Goal: Task Accomplishment & Management: Use online tool/utility

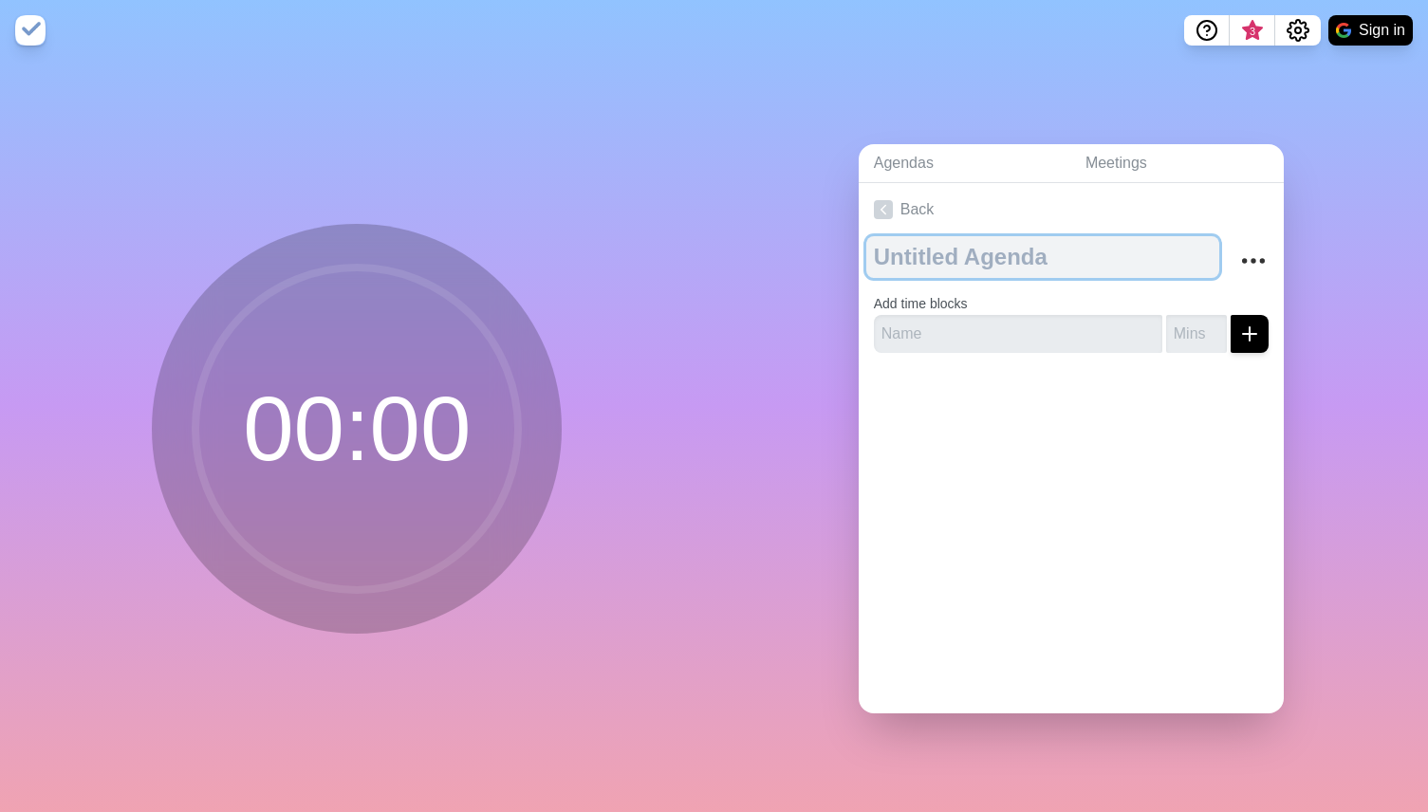
click at [913, 252] on textarea at bounding box center [1043, 257] width 353 height 42
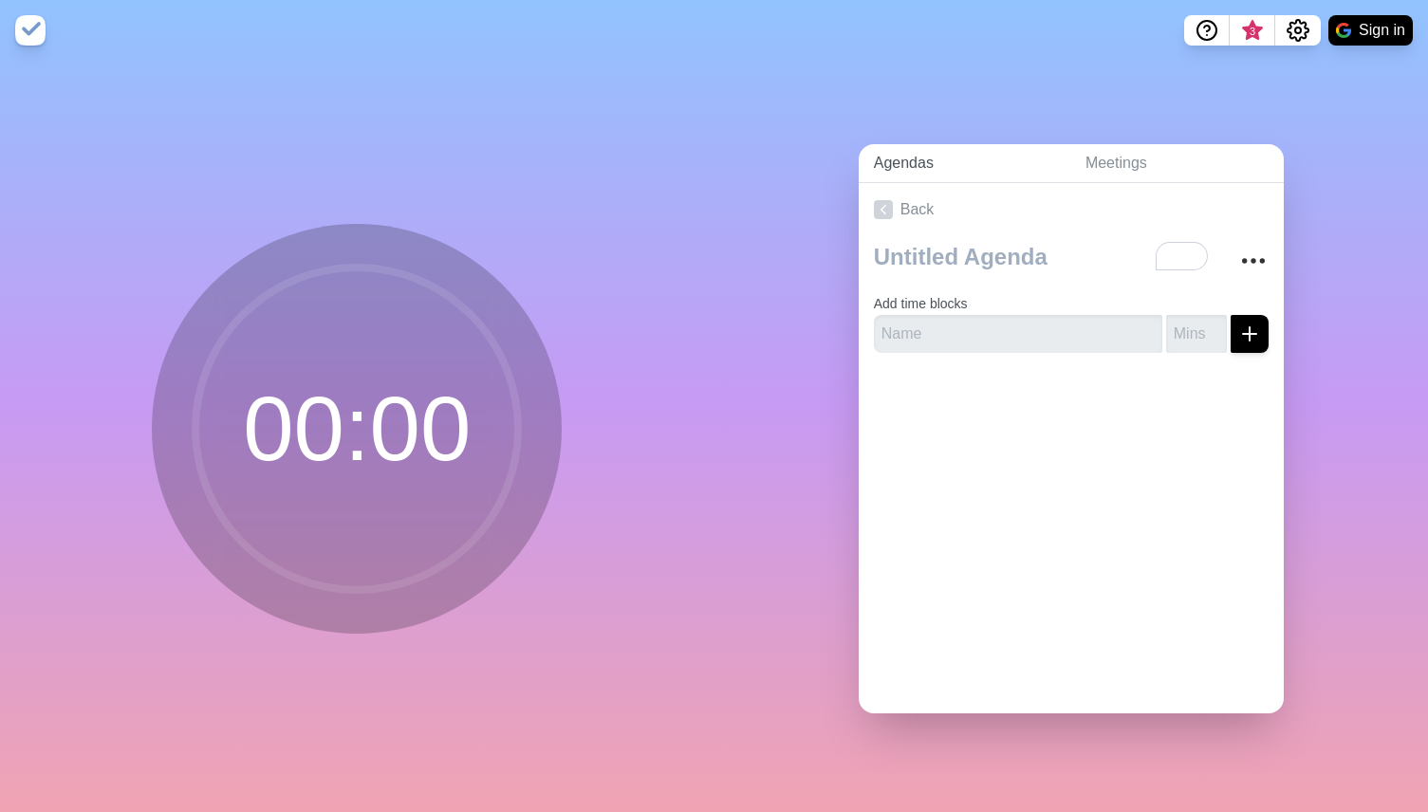
click at [921, 161] on link "Agendas" at bounding box center [965, 163] width 212 height 39
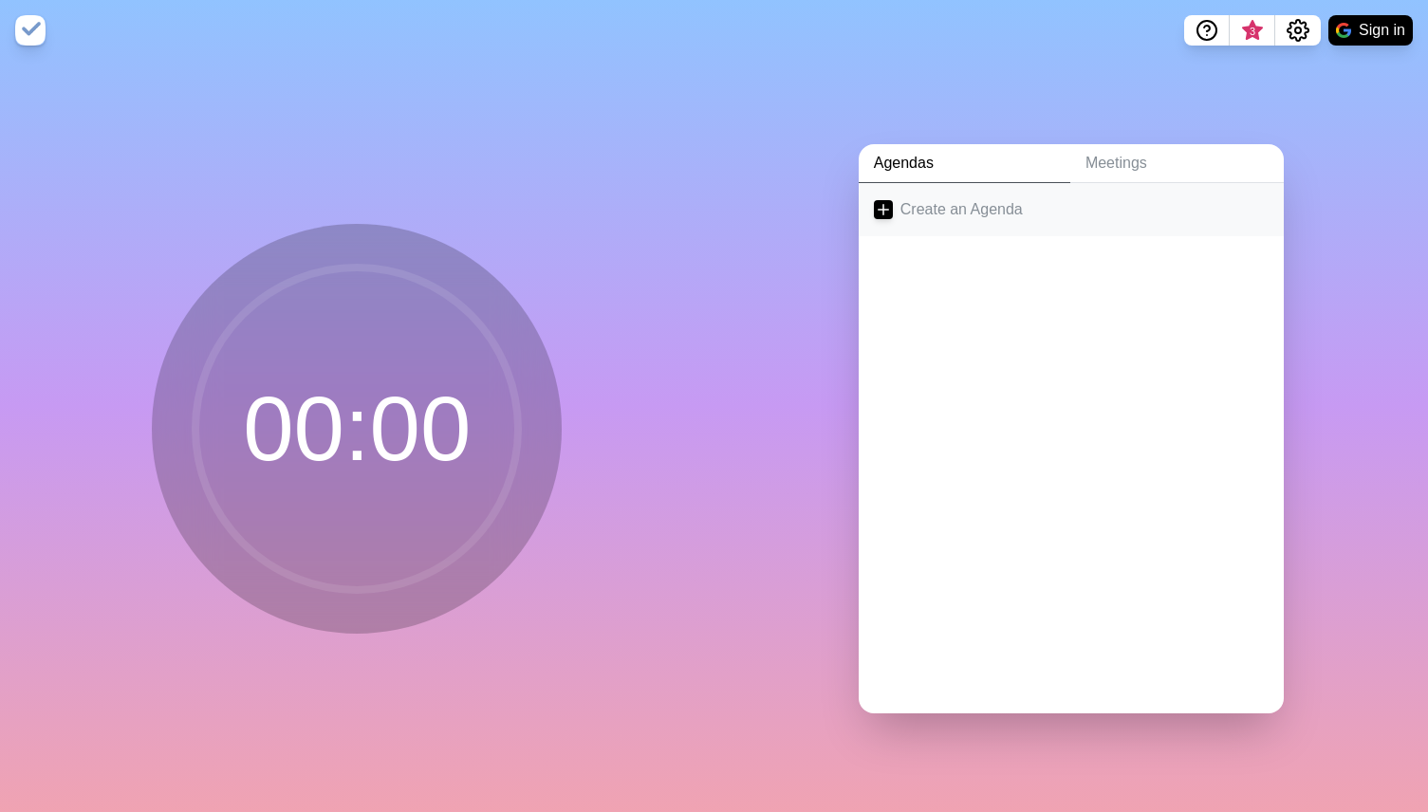
click at [927, 208] on link "Create an Agenda" at bounding box center [1071, 209] width 425 height 53
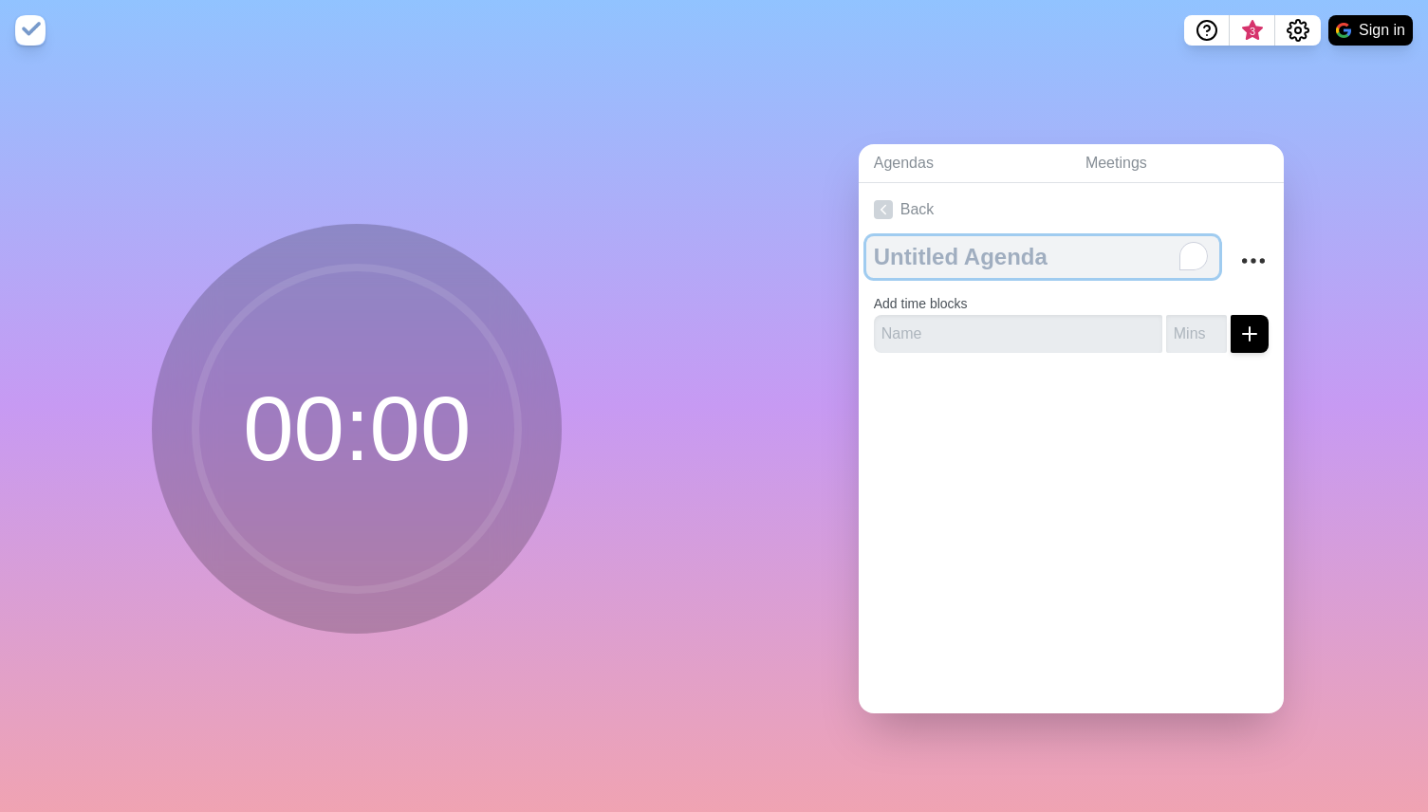
click at [935, 268] on textarea "To enrich screen reader interactions, please activate Accessibility in Grammarl…" at bounding box center [1043, 257] width 353 height 42
paste textarea "LibStaffer Implementation Lessons Learned Meeting Agenda"
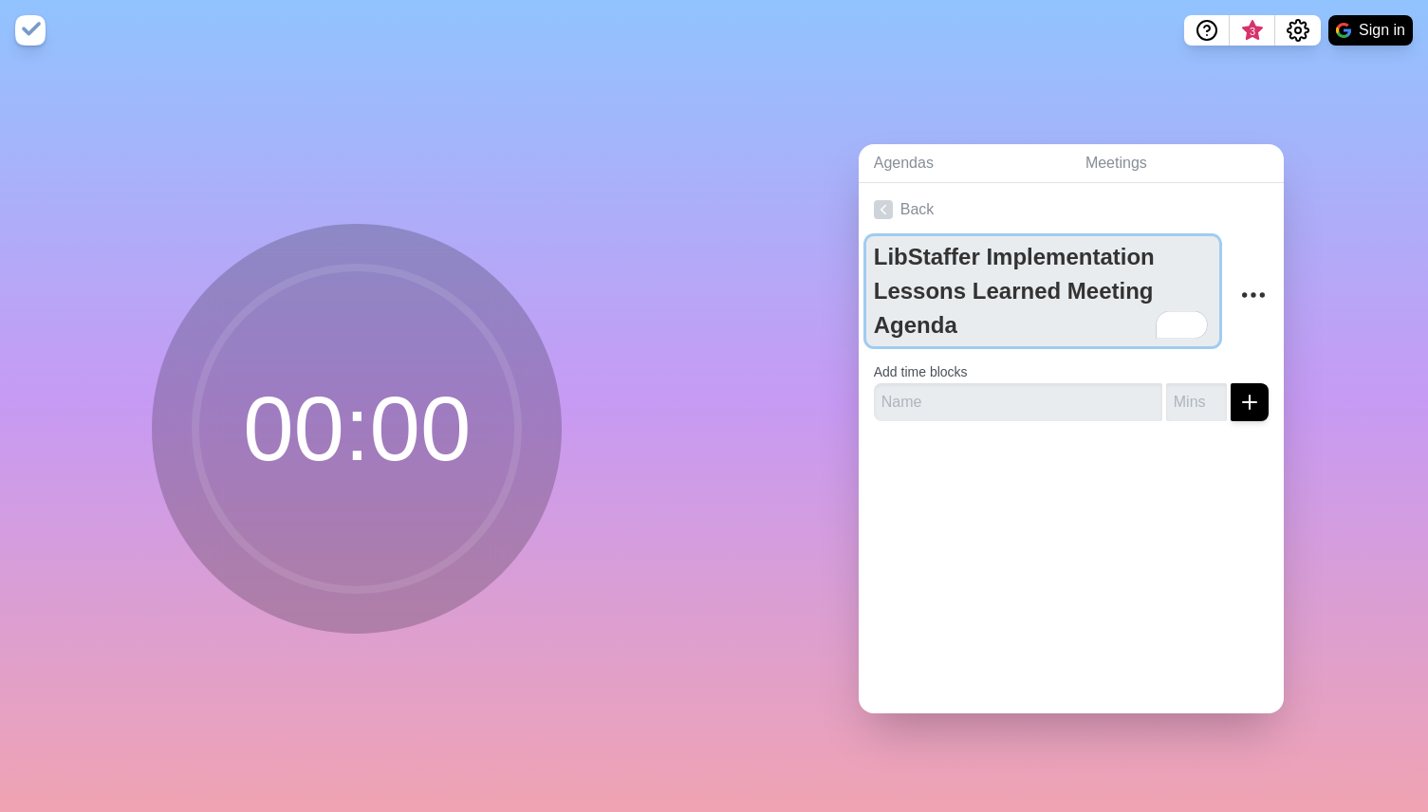
type textarea "LibStaffer Implementation Lessons Learned Meeting Agenda"
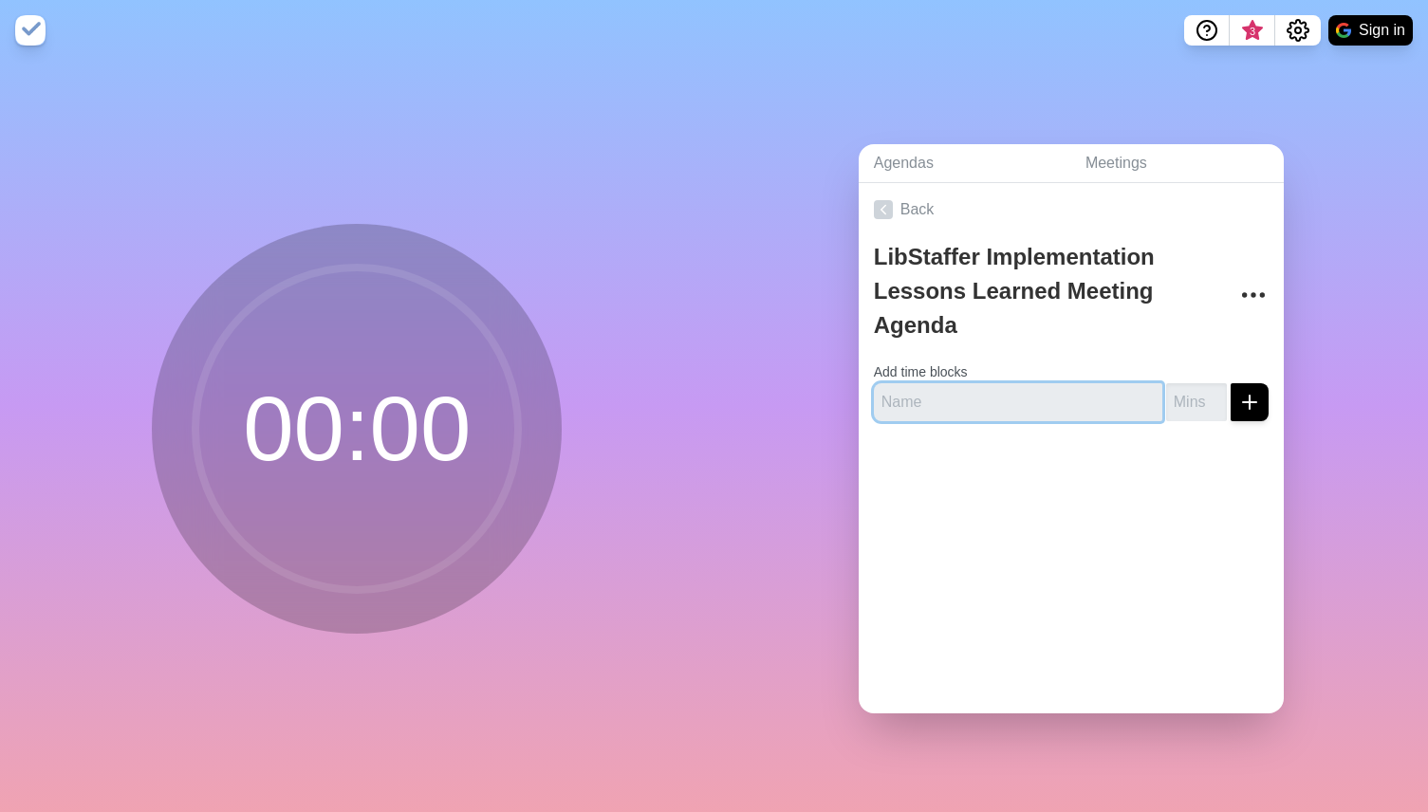
click at [931, 401] on input "text" at bounding box center [1018, 402] width 289 height 38
click at [907, 401] on input "text" at bounding box center [1018, 402] width 289 height 38
paste input ". Welcome & Framing"
click at [891, 401] on input ". Welcome & Framing" at bounding box center [1018, 402] width 289 height 38
type input "Welcome & Framing"
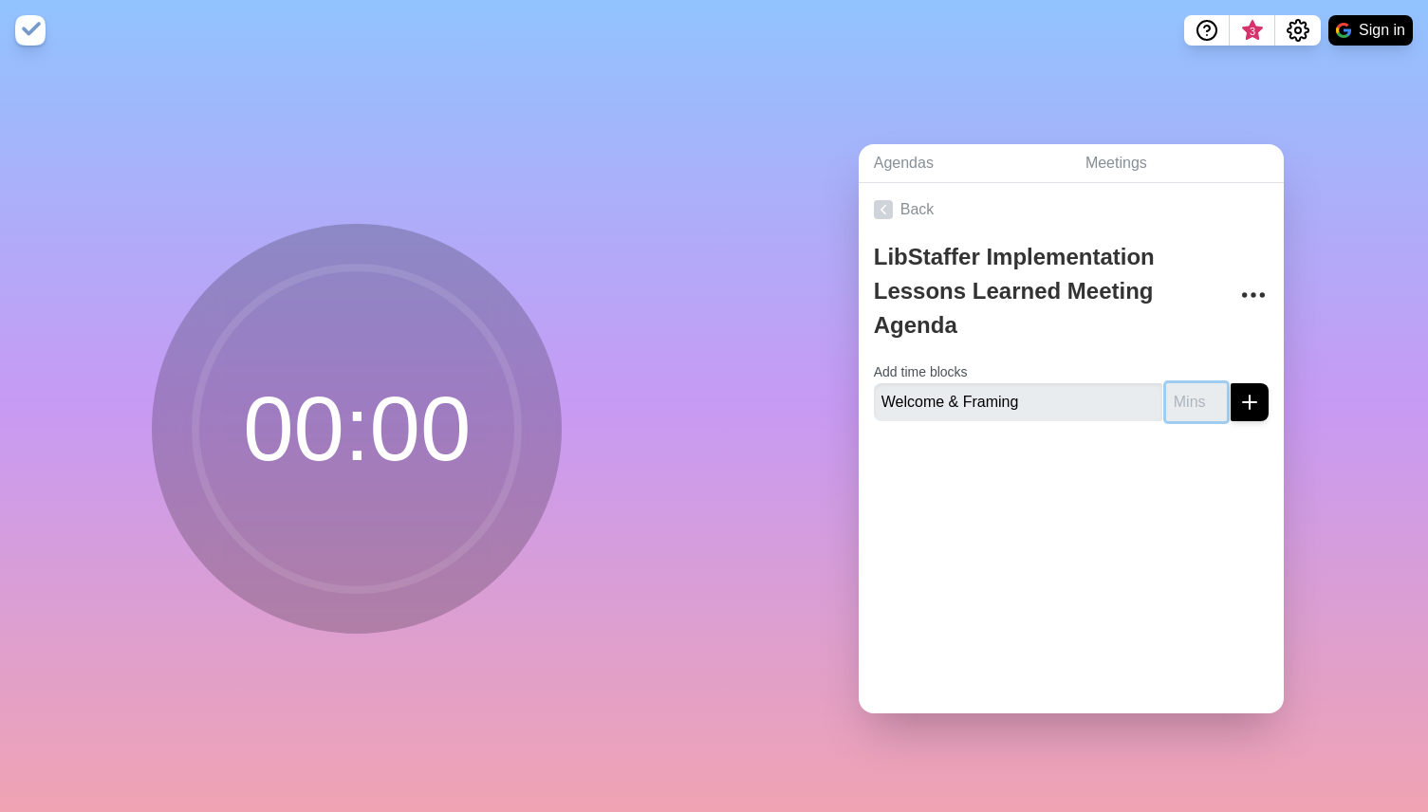
click at [1192, 394] on input "number" at bounding box center [1196, 402] width 61 height 38
type input "5"
click at [1145, 514] on div "Back LibStaffer Implementation Lessons Learned Meeting Agenda Add time blocks W…" at bounding box center [1071, 448] width 425 height 531
drag, startPoint x: 1123, startPoint y: 438, endPoint x: 1115, endPoint y: 430, distance: 10.7
click at [1123, 438] on div at bounding box center [1071, 475] width 425 height 76
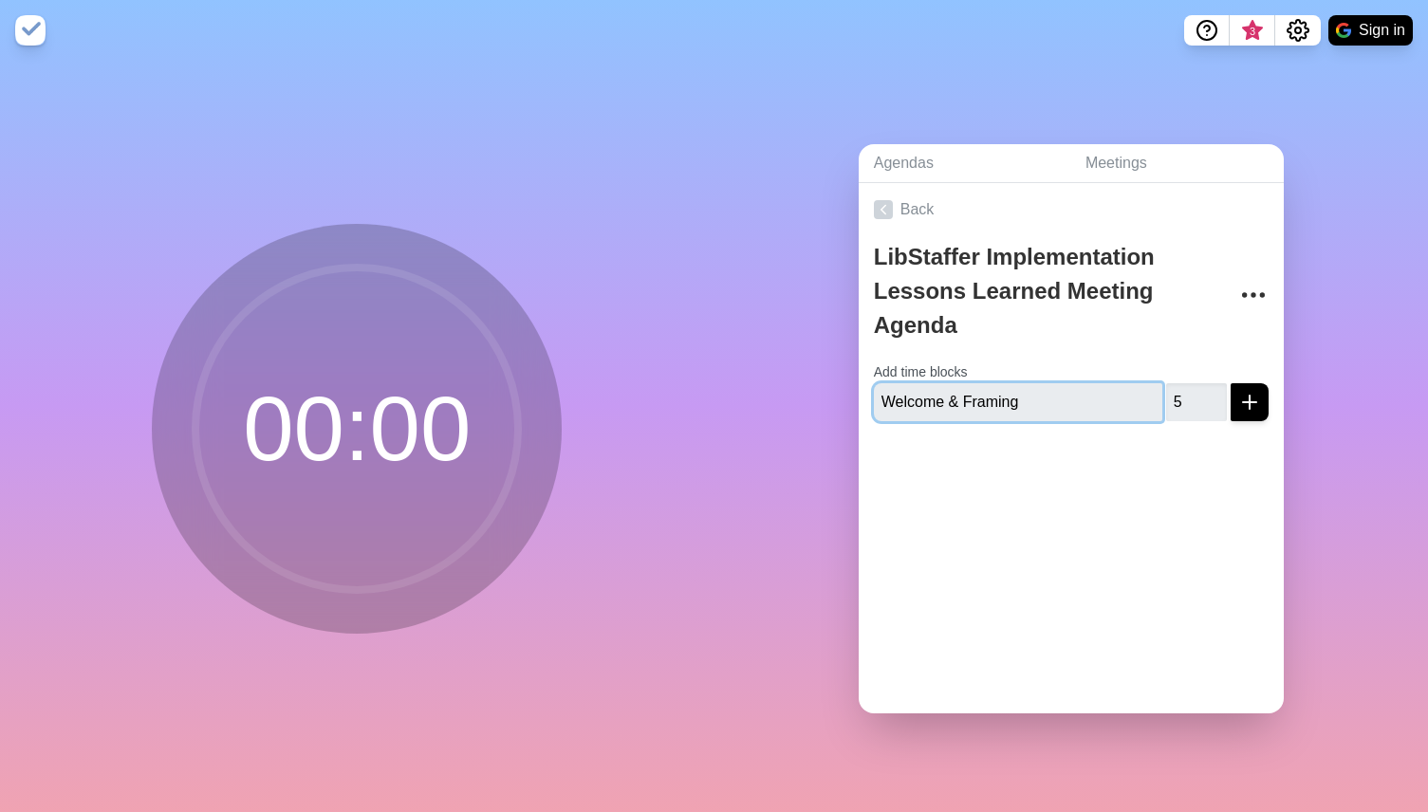
drag, startPoint x: 1118, startPoint y: 401, endPoint x: 1257, endPoint y: 402, distance: 138.6
click at [1120, 401] on input "Welcome & Framing" at bounding box center [1018, 402] width 289 height 38
click at [1257, 402] on icon "submit" at bounding box center [1250, 402] width 23 height 23
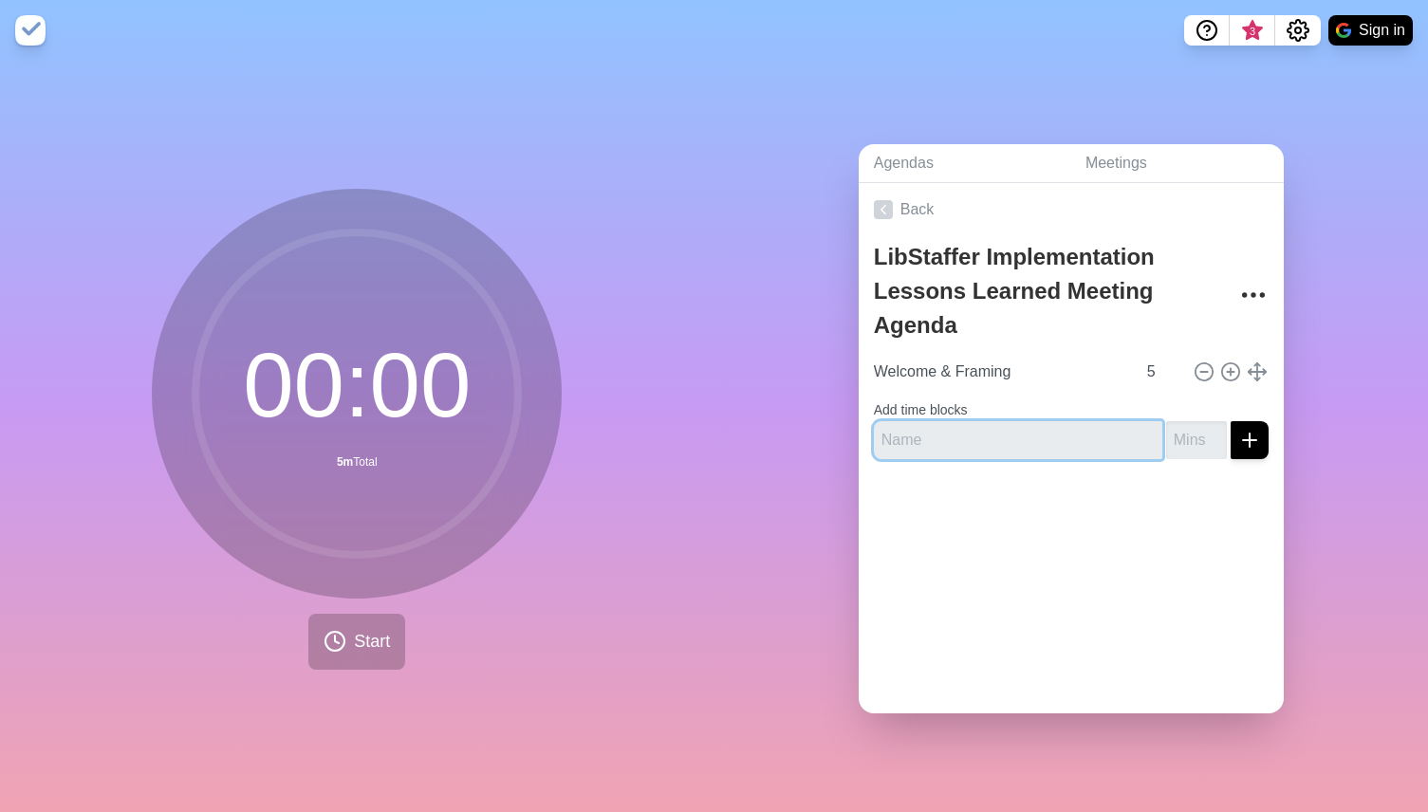
click at [947, 445] on input "text" at bounding box center [1018, 440] width 289 height 38
type input "Successes & Wins"
click at [1204, 440] on input "number" at bounding box center [1196, 440] width 61 height 38
type input "10"
click at [1241, 440] on icon "submit" at bounding box center [1250, 440] width 23 height 23
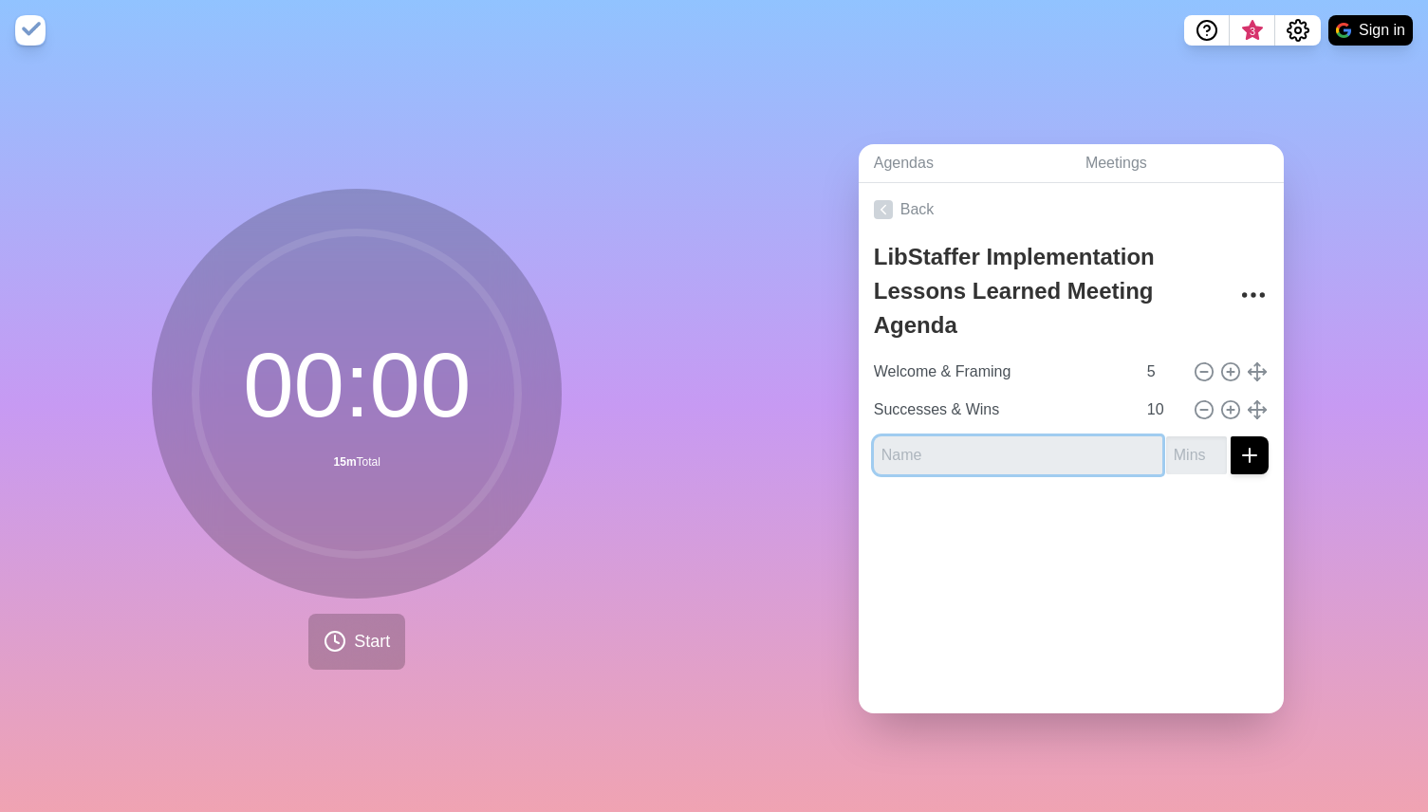
click at [910, 457] on input "text" at bounding box center [1018, 456] width 289 height 38
paste input "Challenges & Process Improvements"
type input "Challenges & Process Improvements"
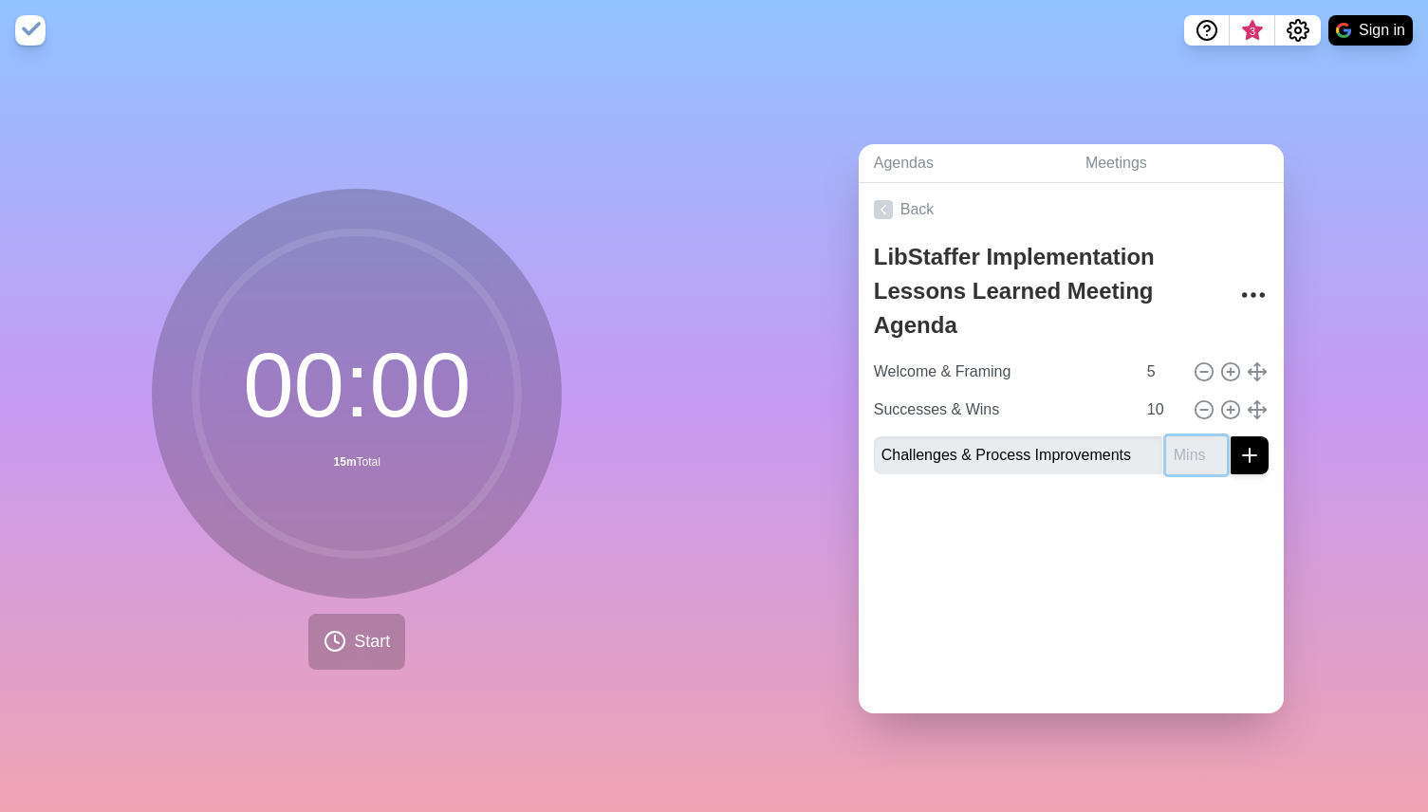
click at [1185, 453] on input "number" at bounding box center [1196, 456] width 61 height 38
type input "20"
click at [1247, 453] on icon "submit" at bounding box center [1250, 455] width 23 height 23
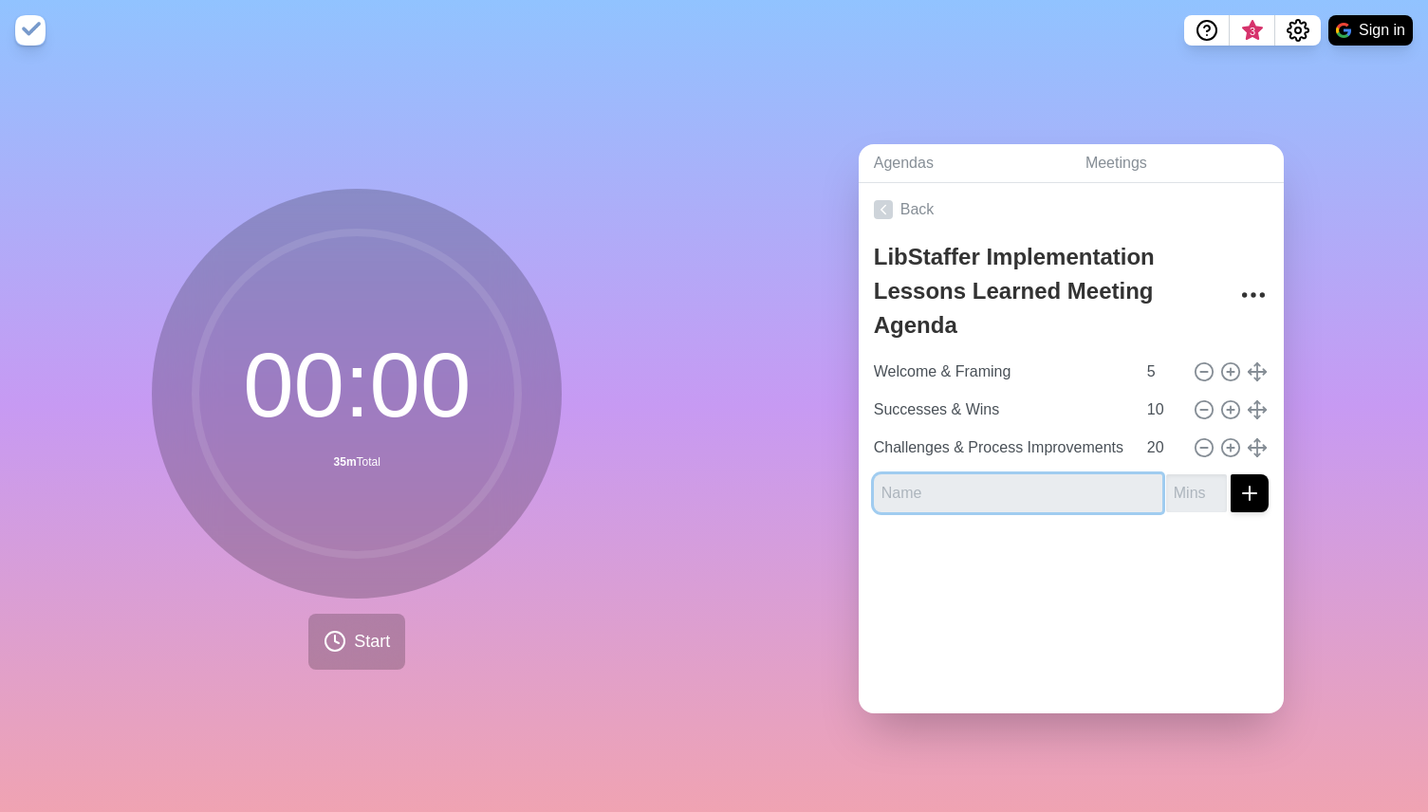
click at [966, 504] on input "text" at bounding box center [1018, 494] width 289 height 38
paste input "Application to WMS Preparation"
type input "Application to WMS Preparation"
click at [1174, 499] on input "number" at bounding box center [1196, 494] width 61 height 38
type input "20"
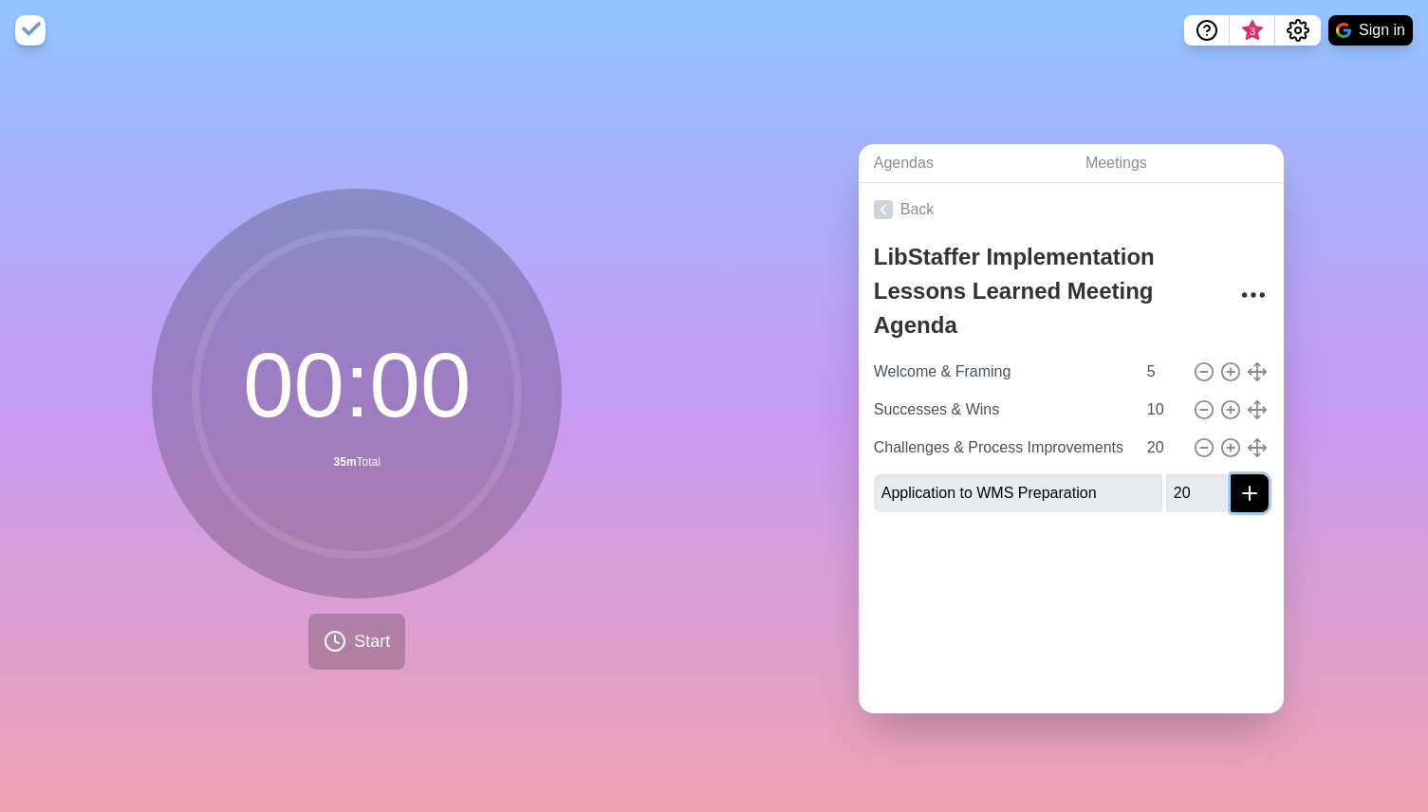
click at [1242, 494] on icon "submit" at bounding box center [1250, 493] width 23 height 23
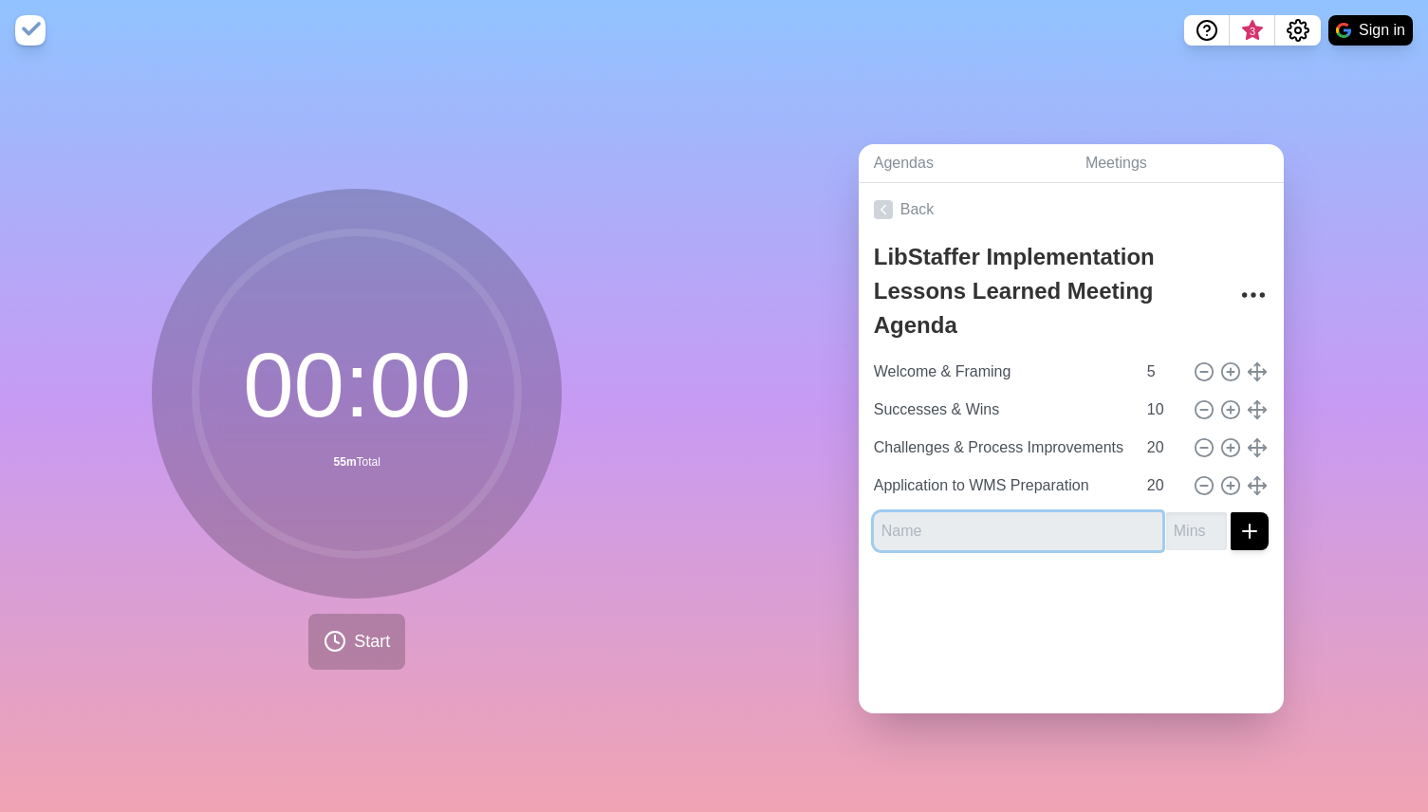
click at [944, 535] on input "text" at bounding box center [1018, 532] width 289 height 38
paste input "Action Items & Next Steps"
type input "Action Items & Next Steps"
click at [1176, 535] on input "number" at bounding box center [1196, 532] width 61 height 38
type input "5"
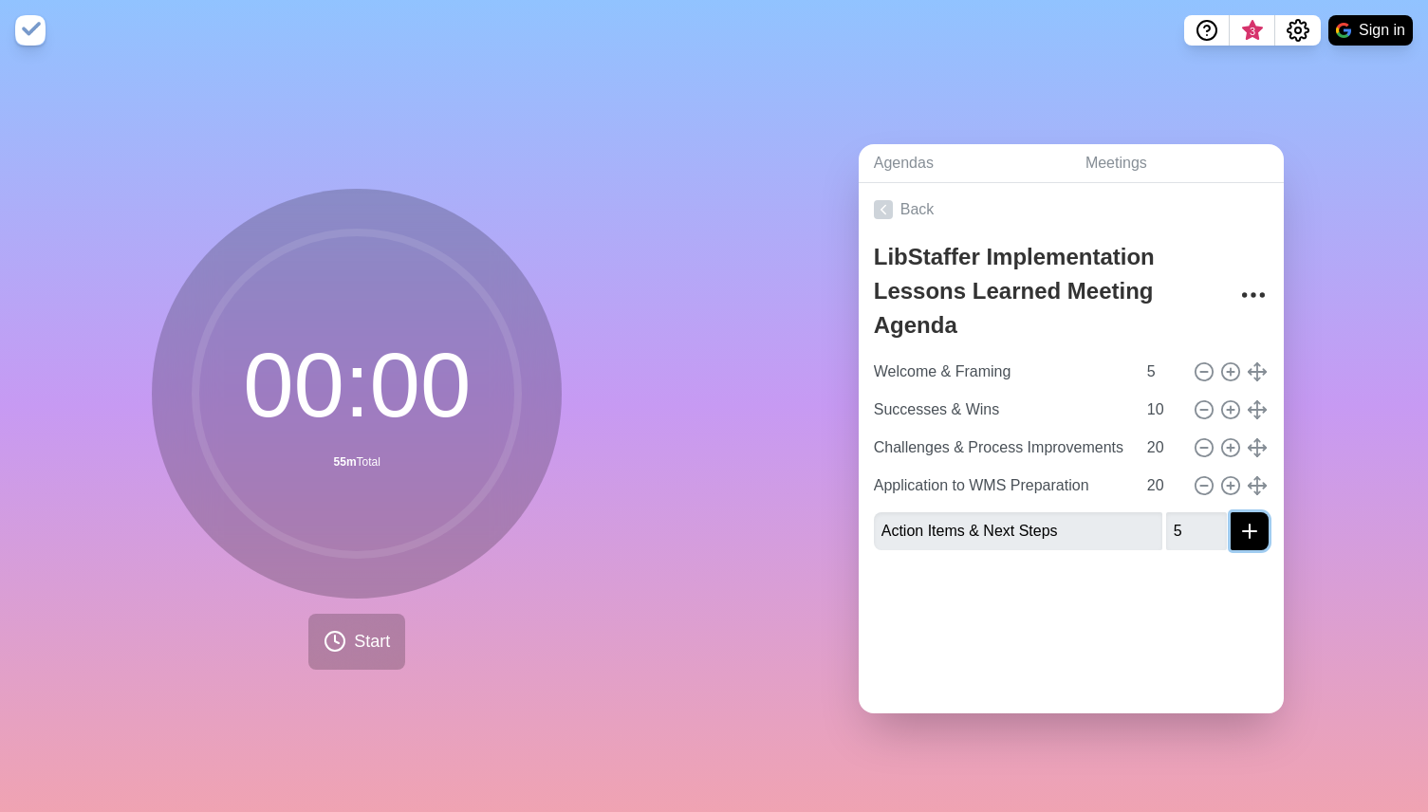
drag, startPoint x: 1256, startPoint y: 531, endPoint x: 1232, endPoint y: 560, distance: 37.8
click at [1255, 532] on line "submit" at bounding box center [1249, 532] width 13 height 0
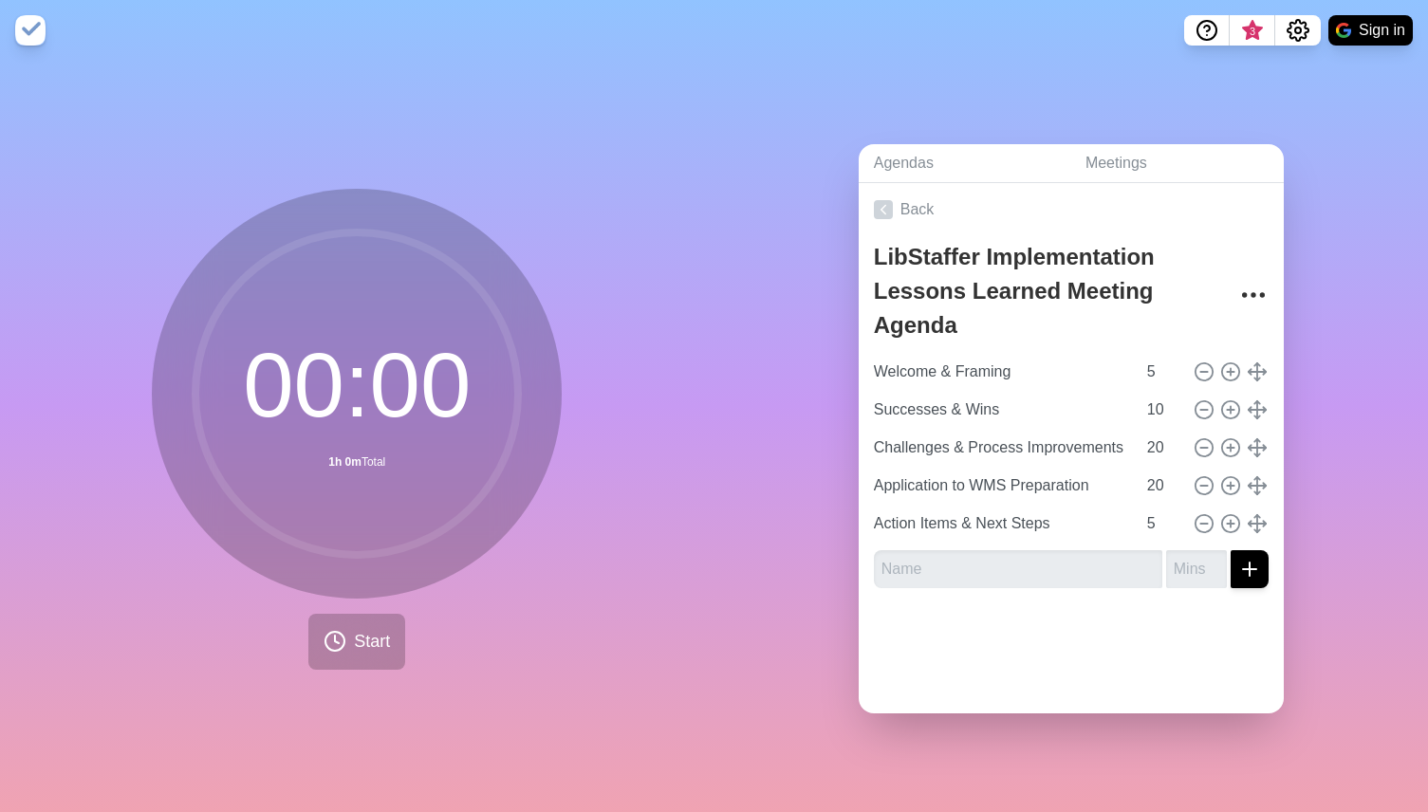
click at [1141, 644] on div at bounding box center [1071, 642] width 425 height 76
click at [1104, 175] on link "Meetings" at bounding box center [1178, 163] width 214 height 39
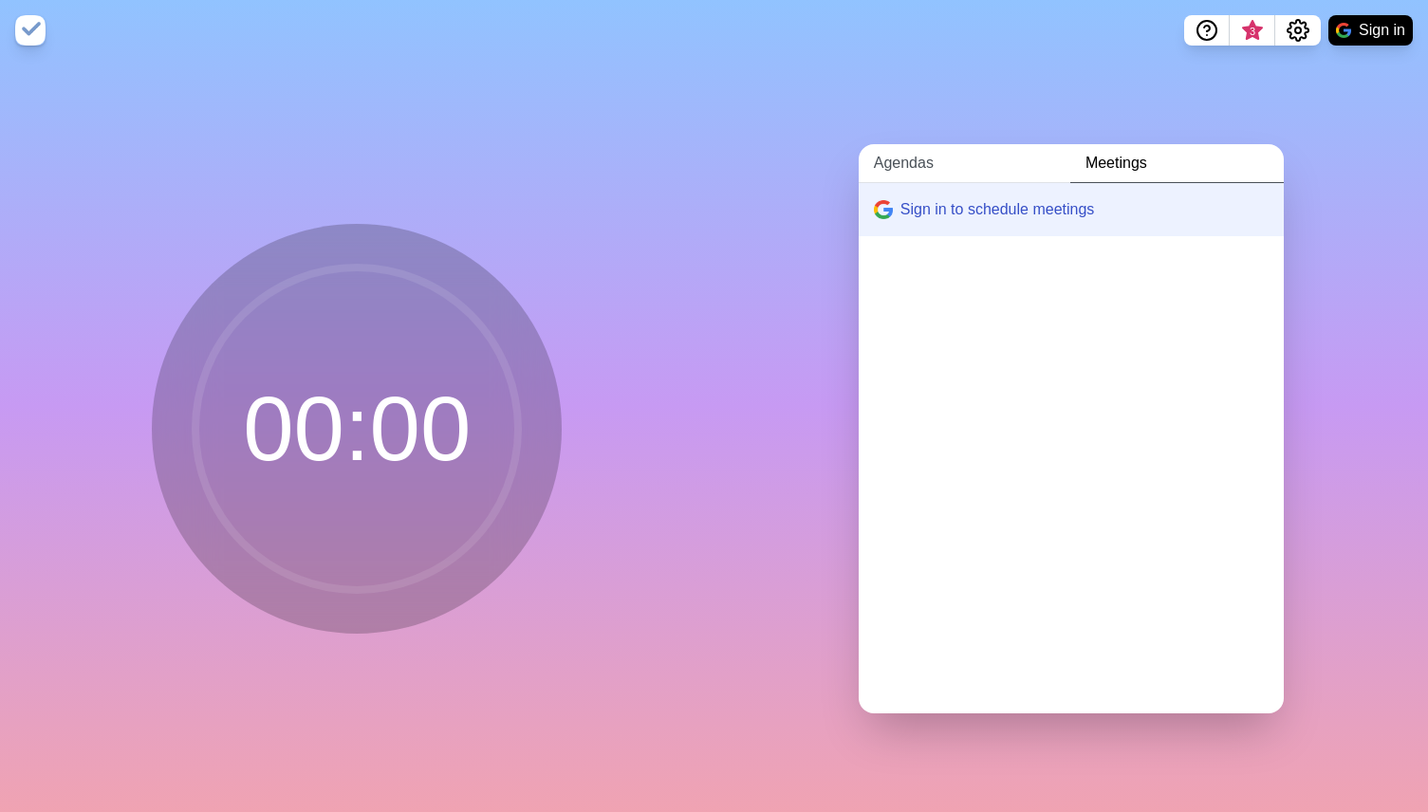
click at [934, 162] on link "Agendas" at bounding box center [965, 163] width 212 height 39
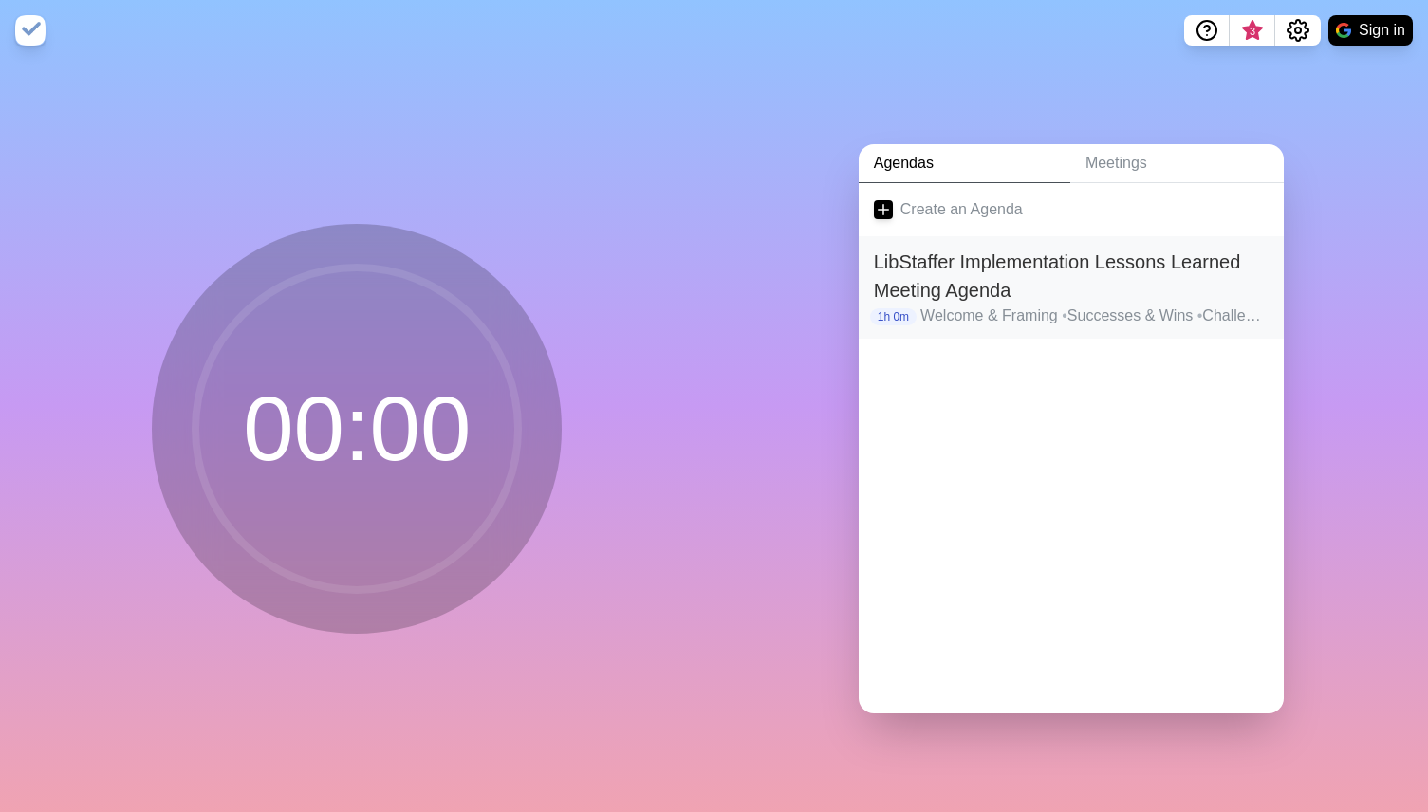
click at [974, 292] on h2 "LibStaffer Implementation Lessons Learned Meeting Agenda" at bounding box center [1071, 276] width 395 height 57
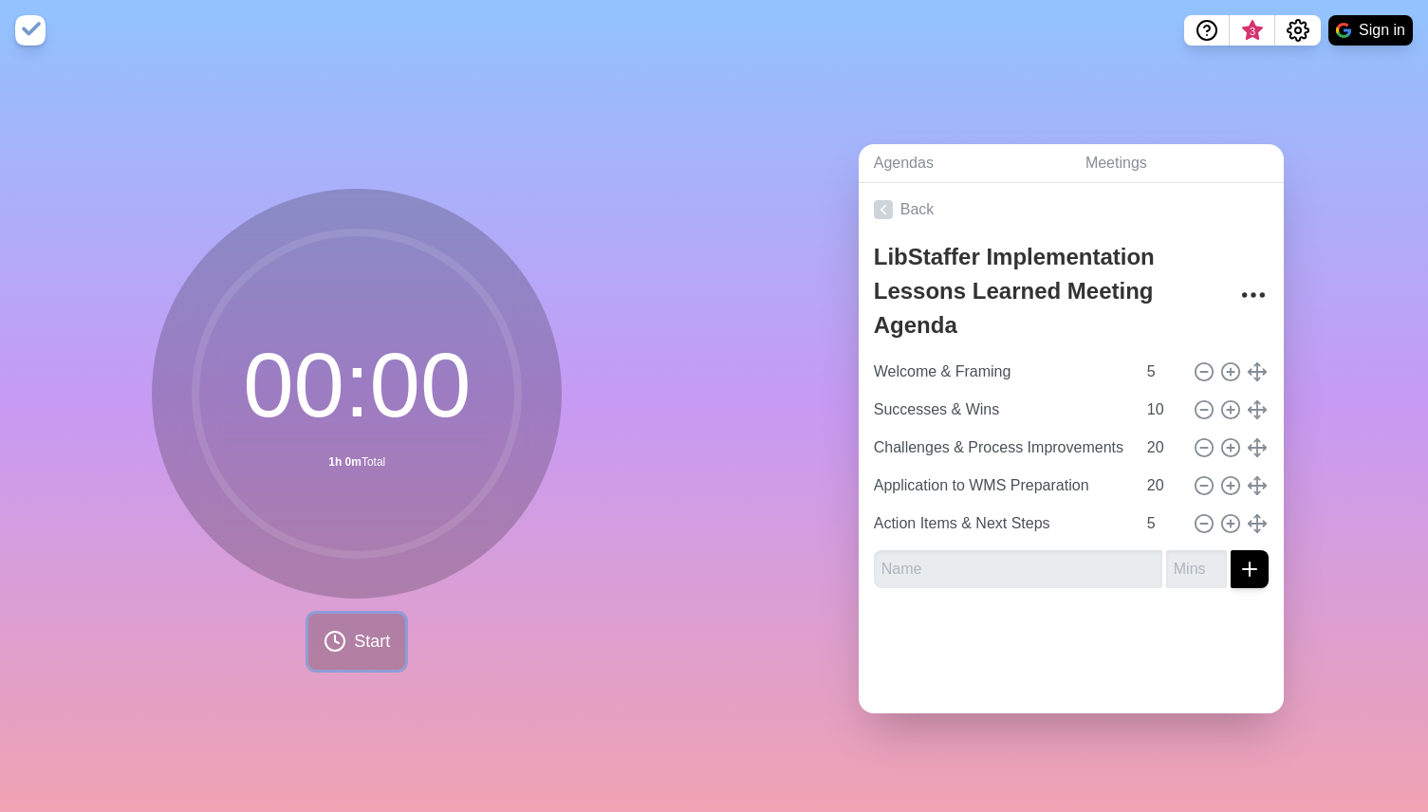
click at [381, 648] on span "Start" at bounding box center [372, 642] width 36 height 26
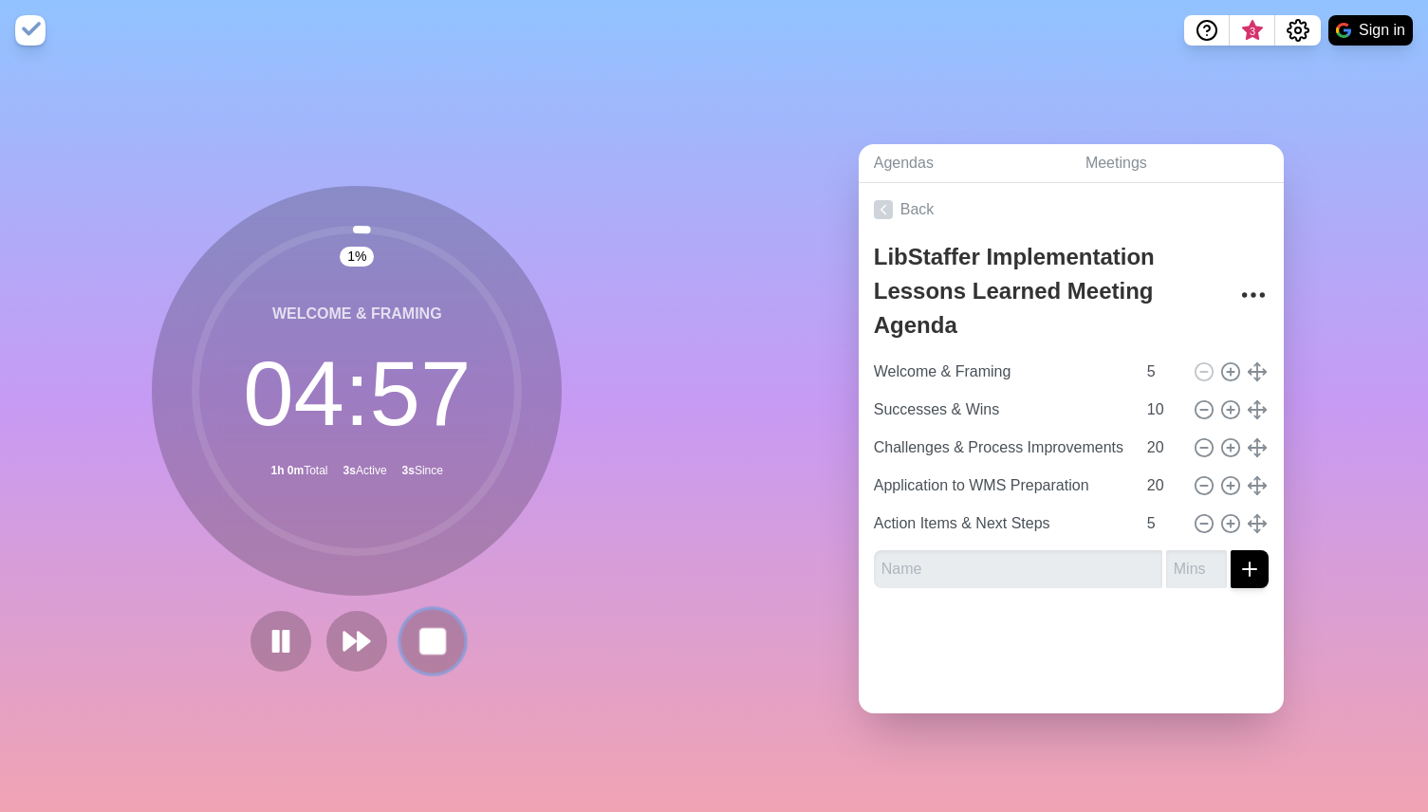
click at [437, 646] on rect at bounding box center [433, 641] width 24 height 24
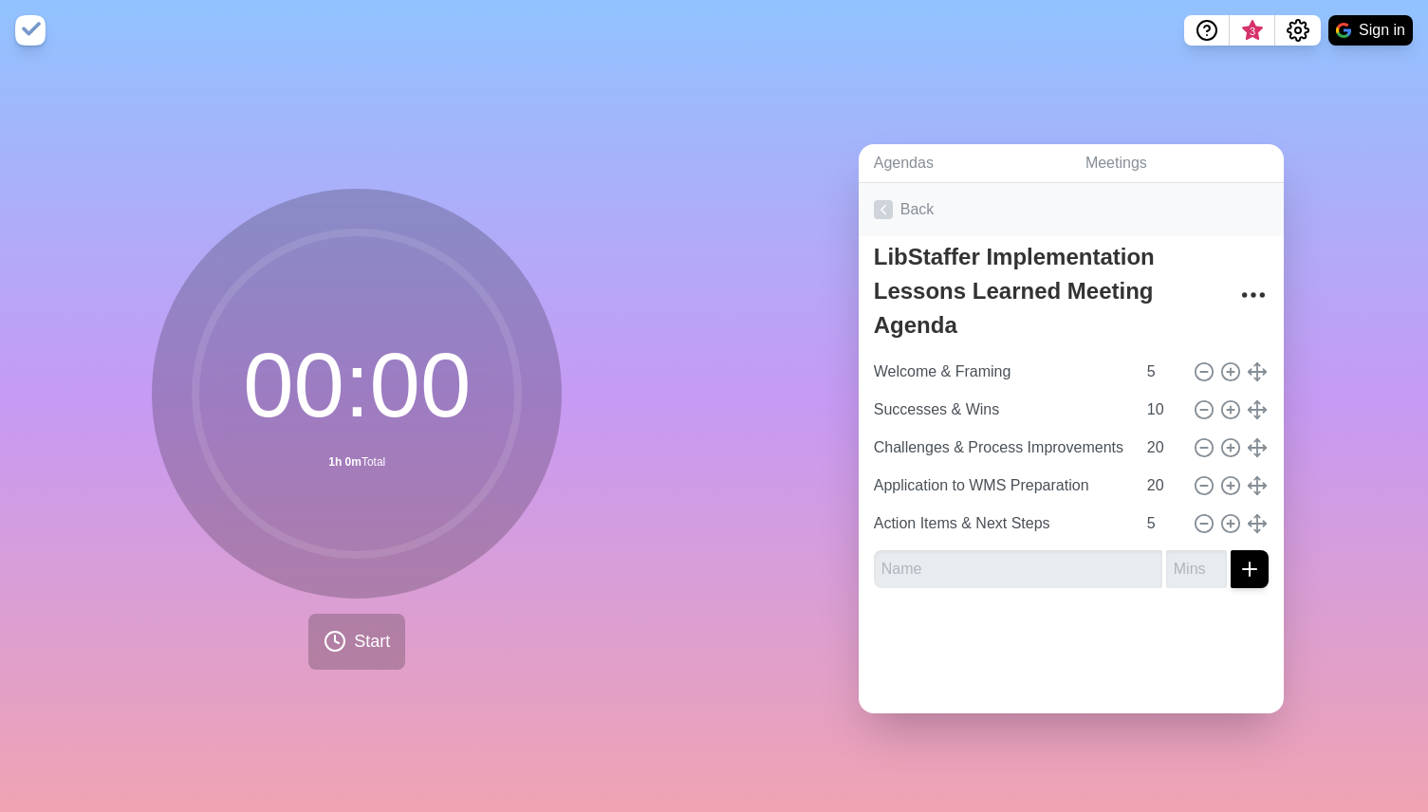
click at [884, 204] on icon at bounding box center [883, 209] width 19 height 19
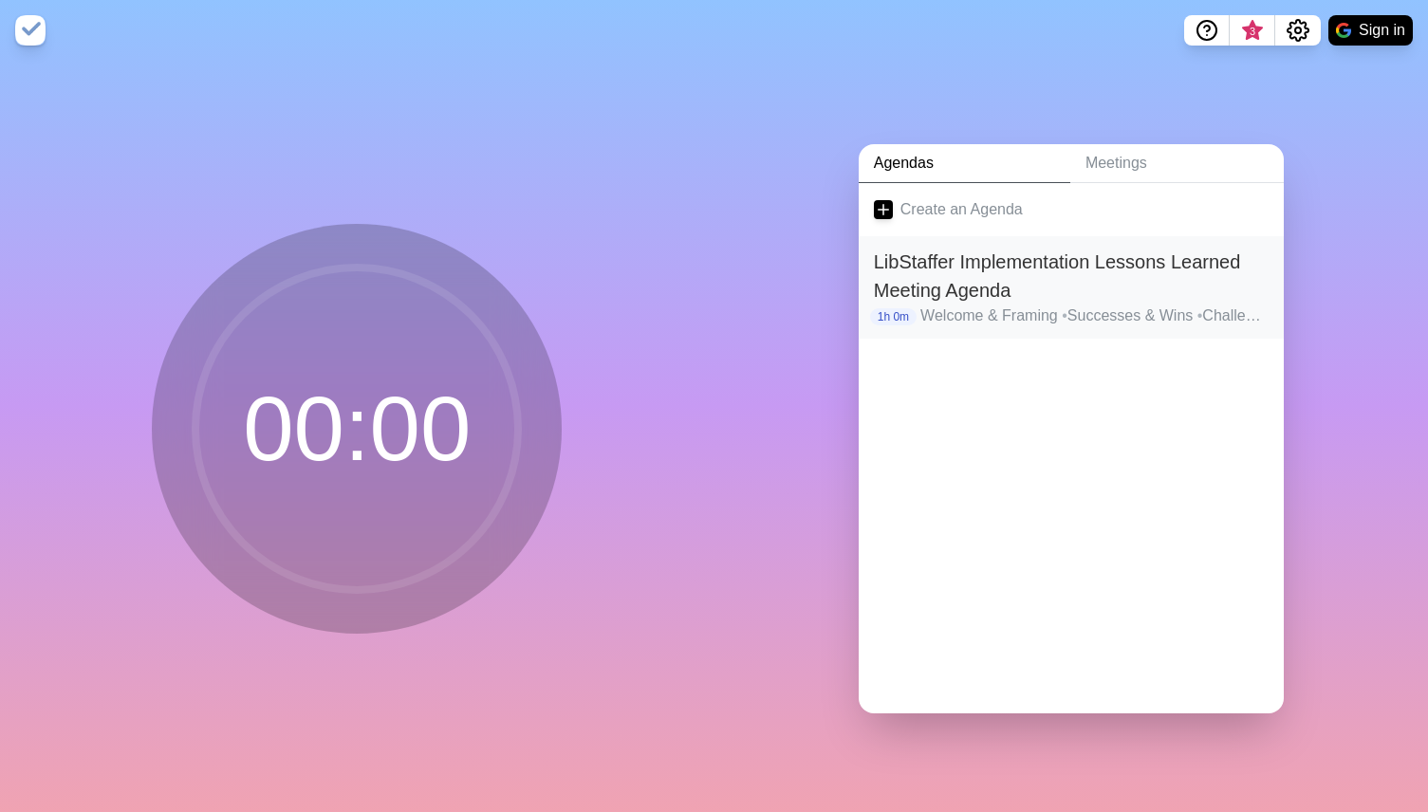
click at [996, 262] on h2 "LibStaffer Implementation Lessons Learned Meeting Agenda" at bounding box center [1071, 276] width 395 height 57
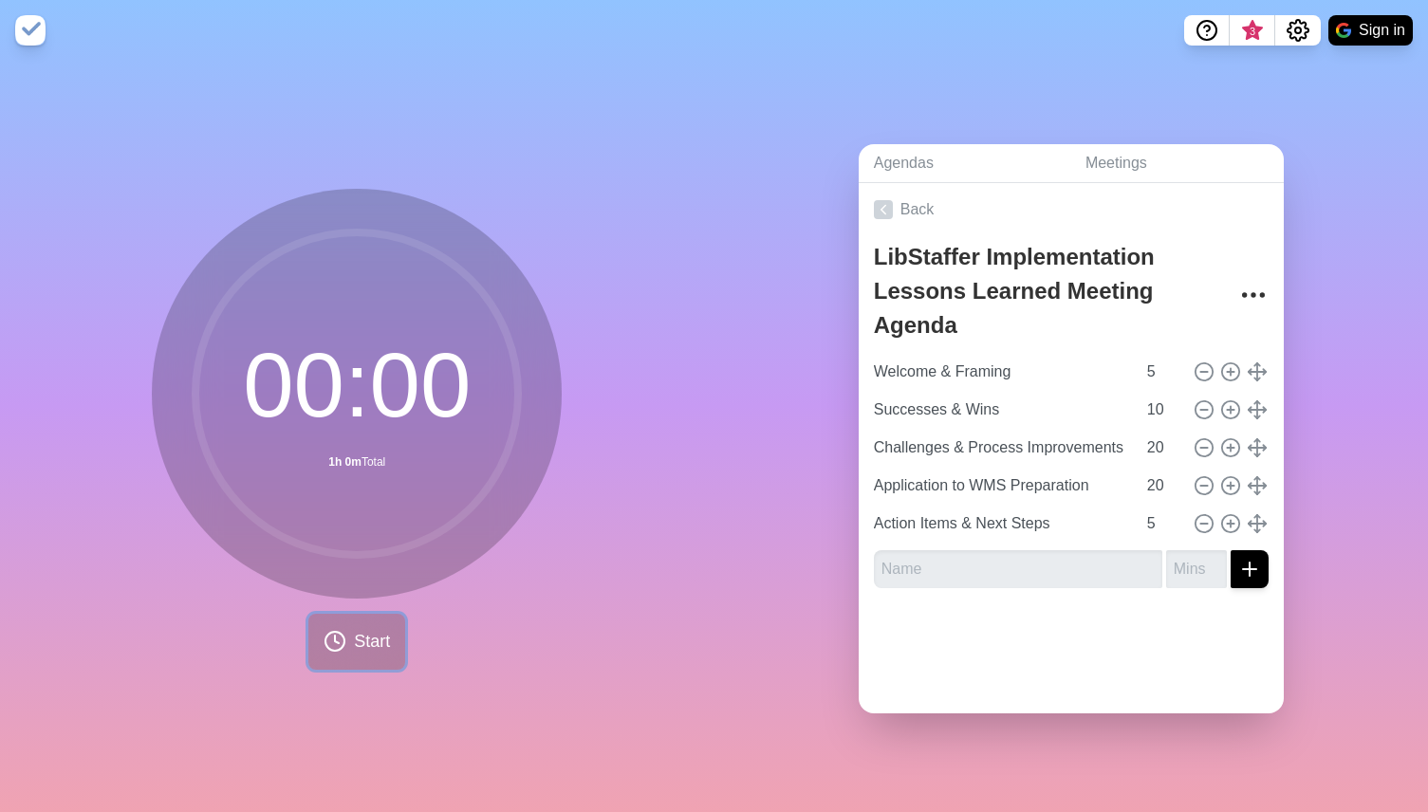
click at [362, 644] on span "Start" at bounding box center [372, 642] width 36 height 26
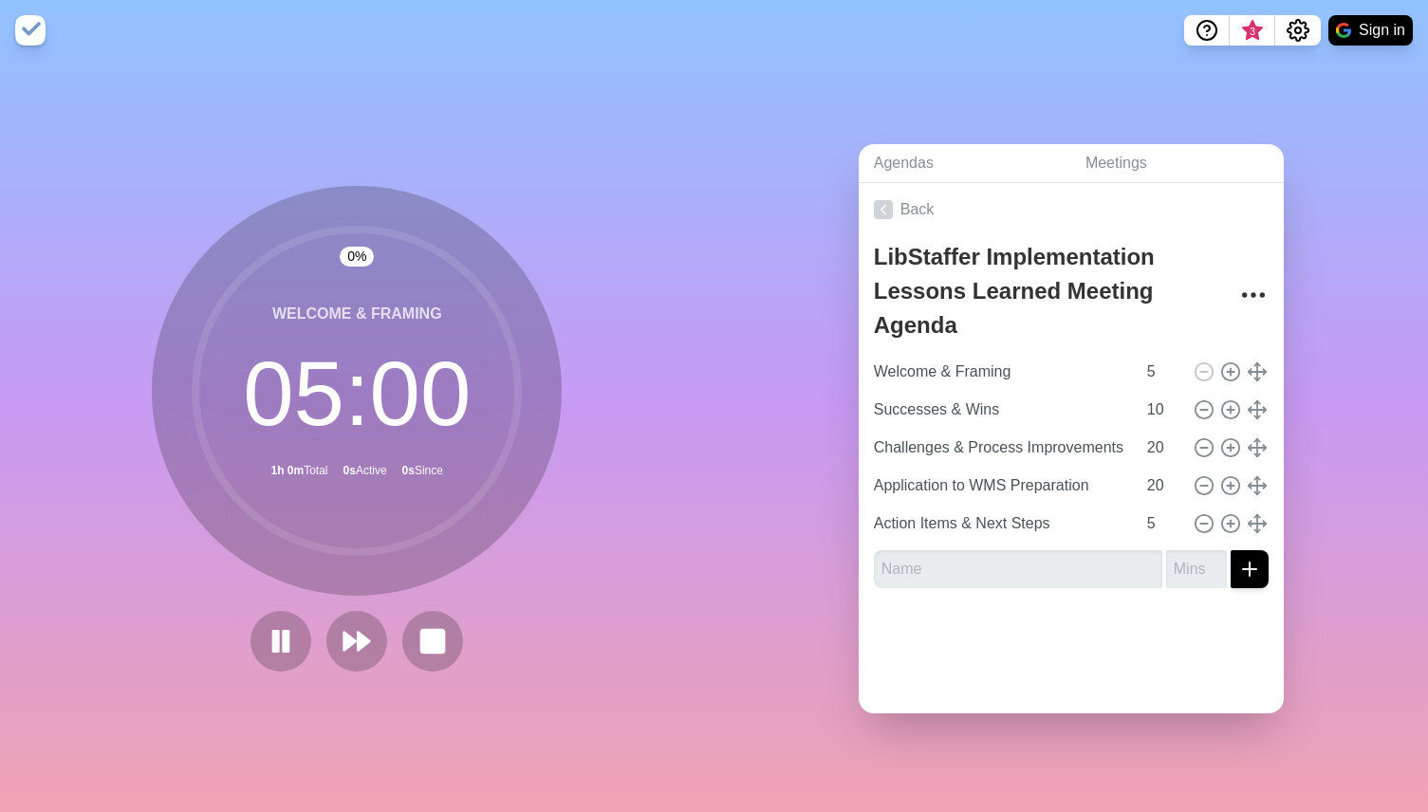
click at [466, 644] on div at bounding box center [357, 641] width 228 height 61
click at [926, 207] on link "Back" at bounding box center [1071, 209] width 425 height 53
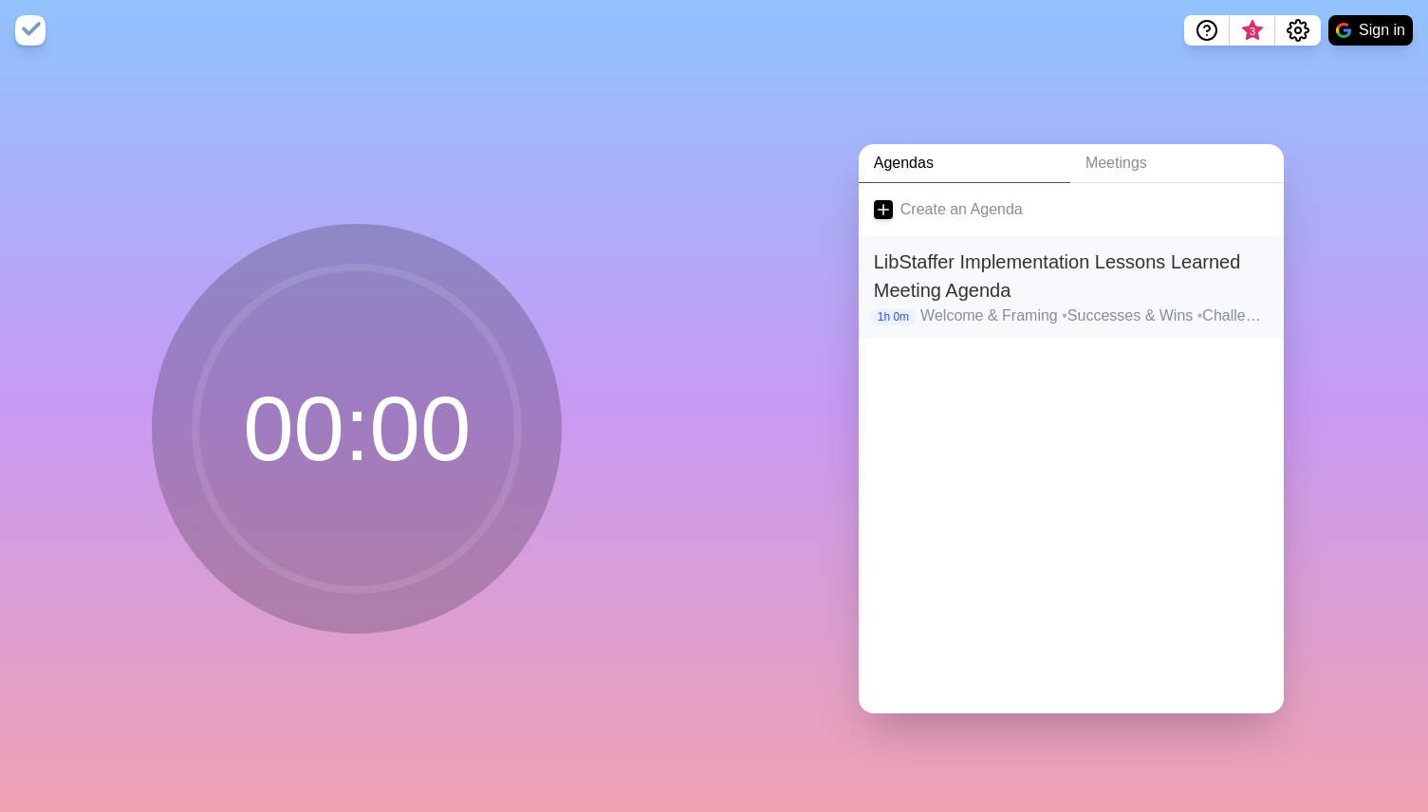
click at [940, 252] on h2 "LibStaffer Implementation Lessons Learned Meeting Agenda" at bounding box center [1071, 276] width 395 height 57
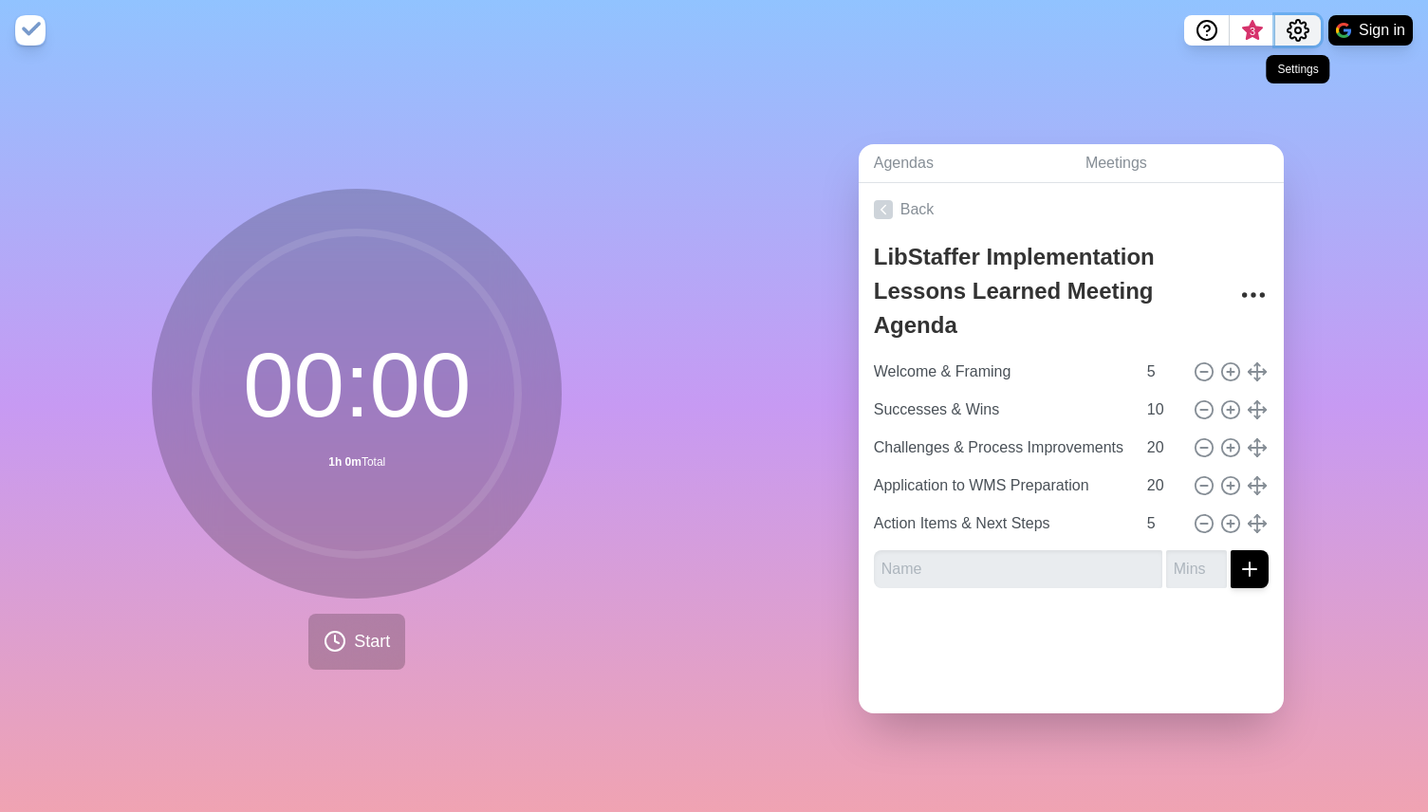
click at [1308, 37] on icon "Settings" at bounding box center [1298, 30] width 23 height 23
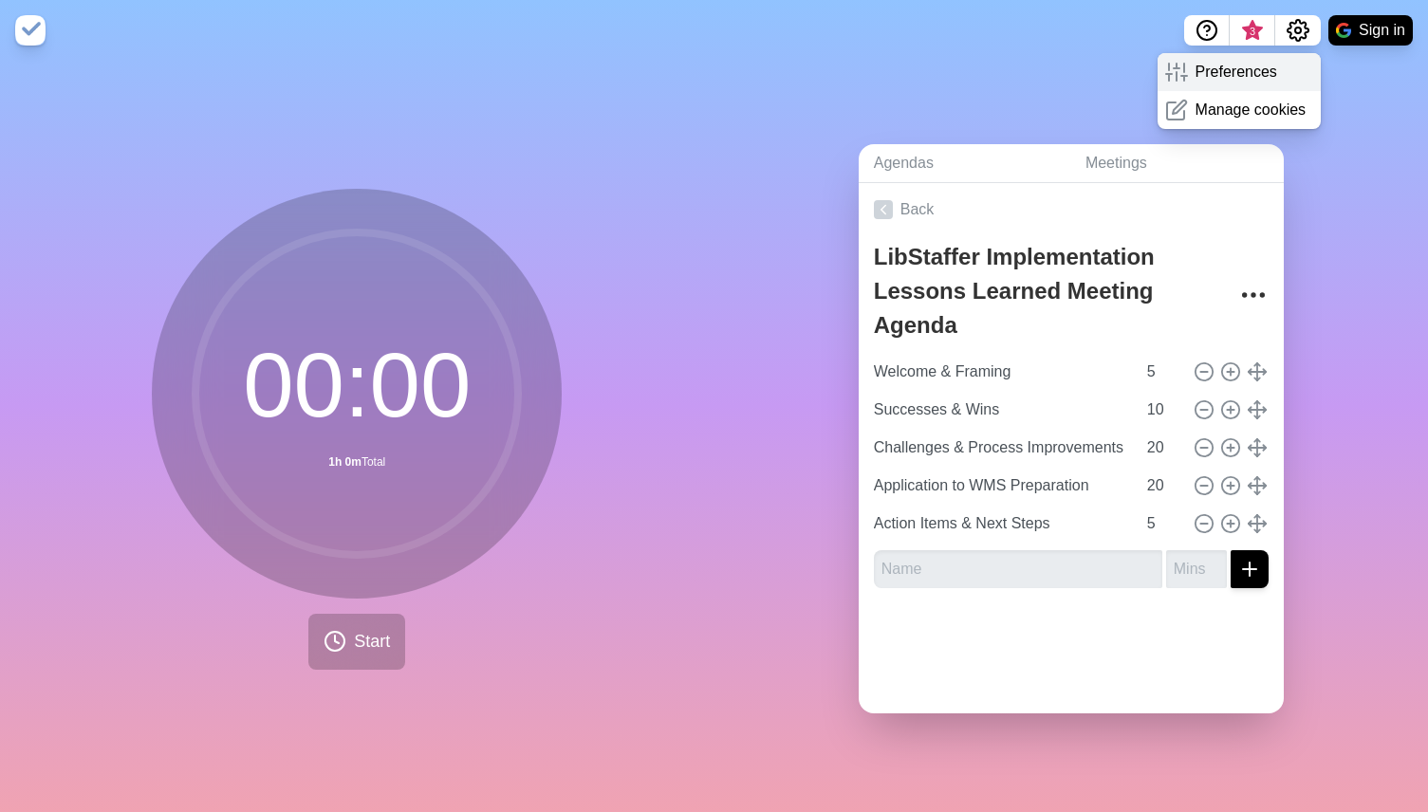
click at [1244, 70] on p "Preferences" at bounding box center [1237, 72] width 82 height 23
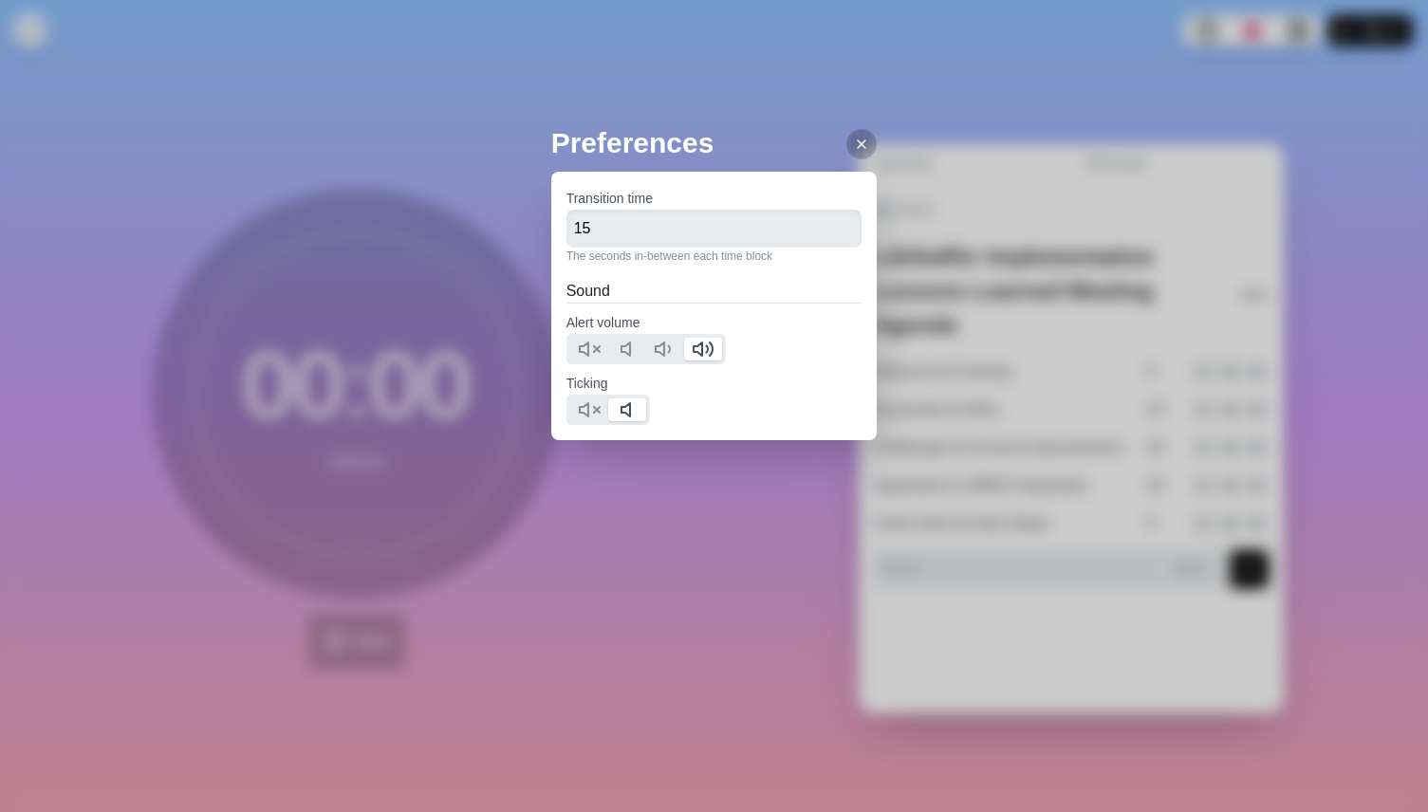
drag, startPoint x: 857, startPoint y: 146, endPoint x: 868, endPoint y: 147, distance: 11.4
click at [857, 146] on icon at bounding box center [861, 144] width 15 height 15
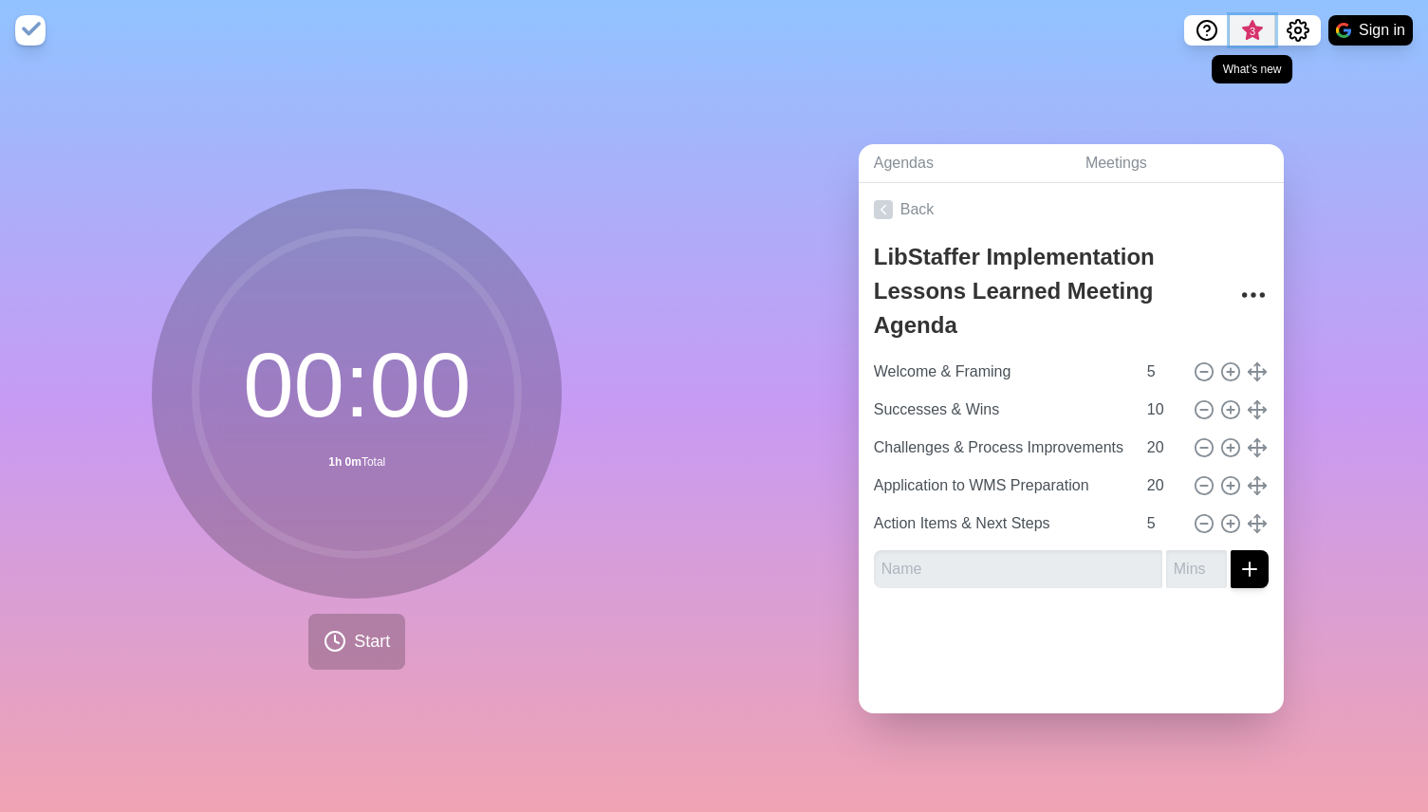
click at [1248, 25] on span "3" at bounding box center [1252, 31] width 15 height 15
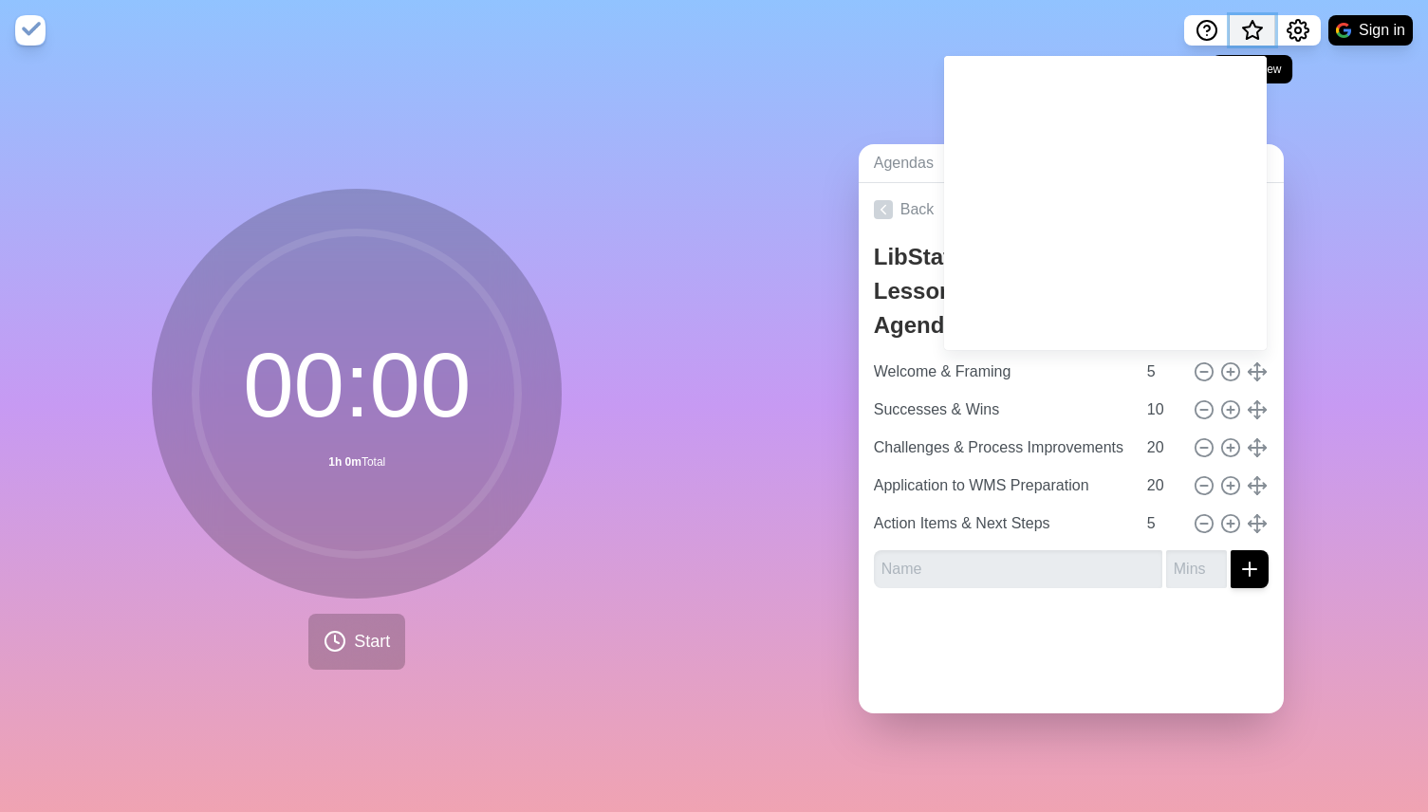
click at [1248, 25] on span "What’s new" at bounding box center [1253, 36] width 30 height 40
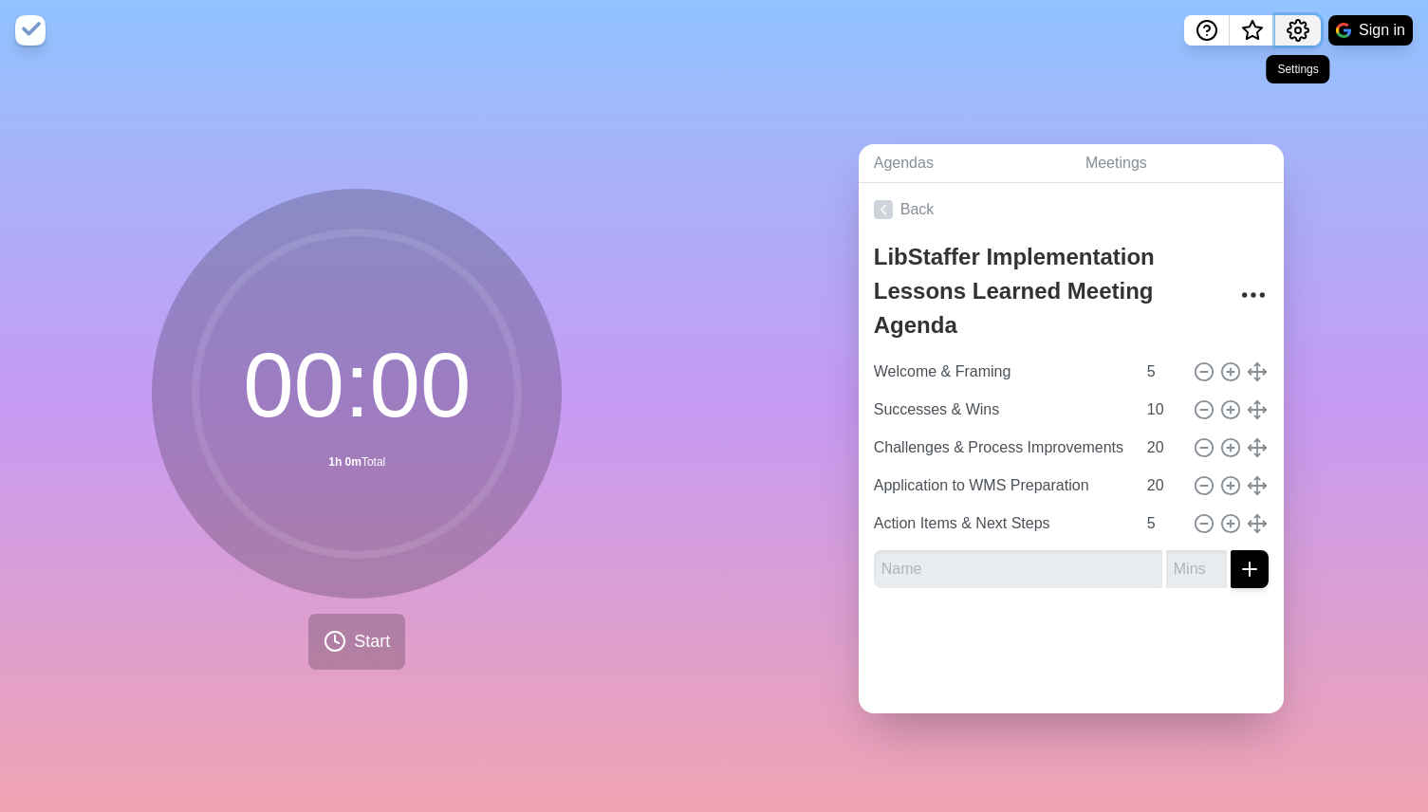
click at [1313, 29] on button "Settings" at bounding box center [1299, 30] width 46 height 30
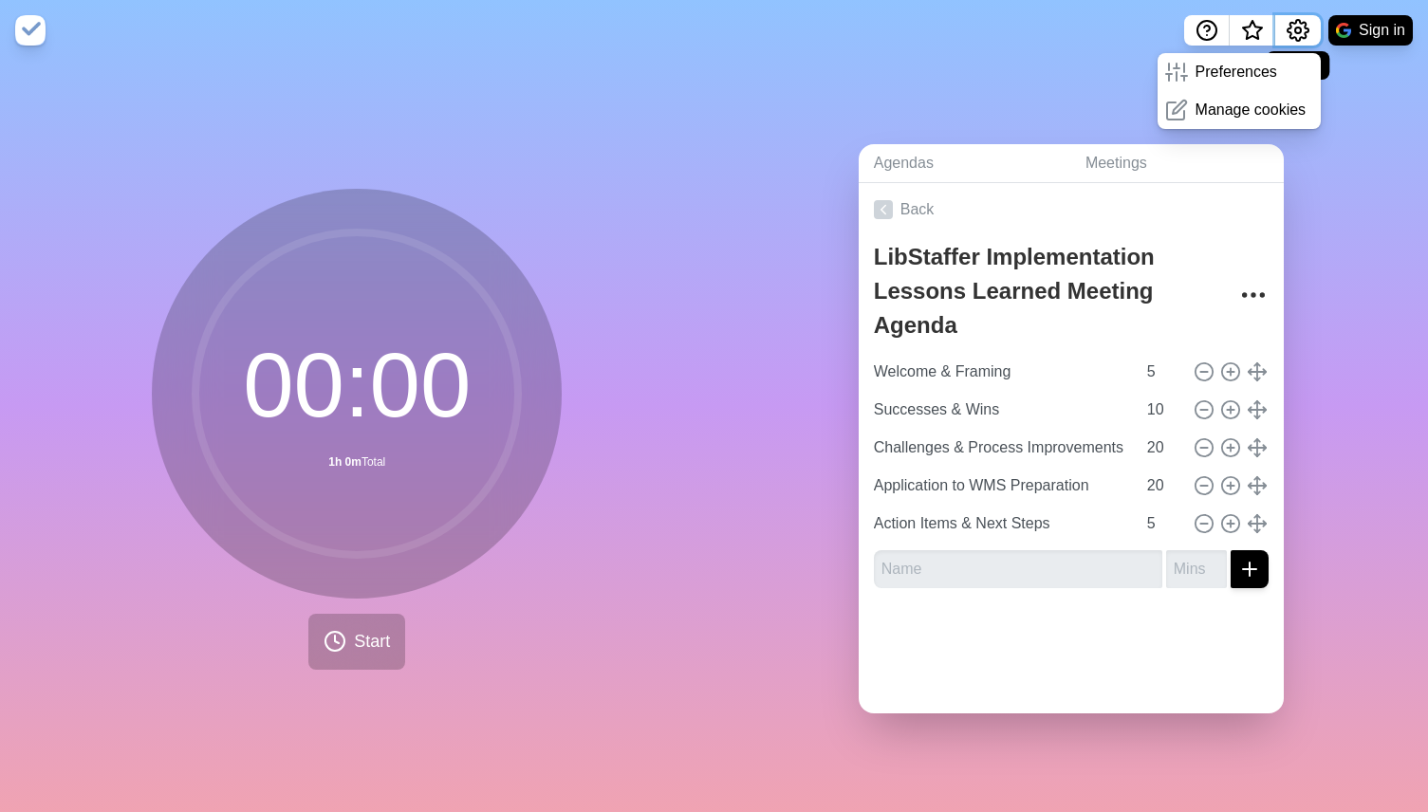
drag, startPoint x: 1310, startPoint y: 28, endPoint x: 1320, endPoint y: 33, distance: 11.5
click at [1310, 29] on button "Settings" at bounding box center [1299, 30] width 46 height 30
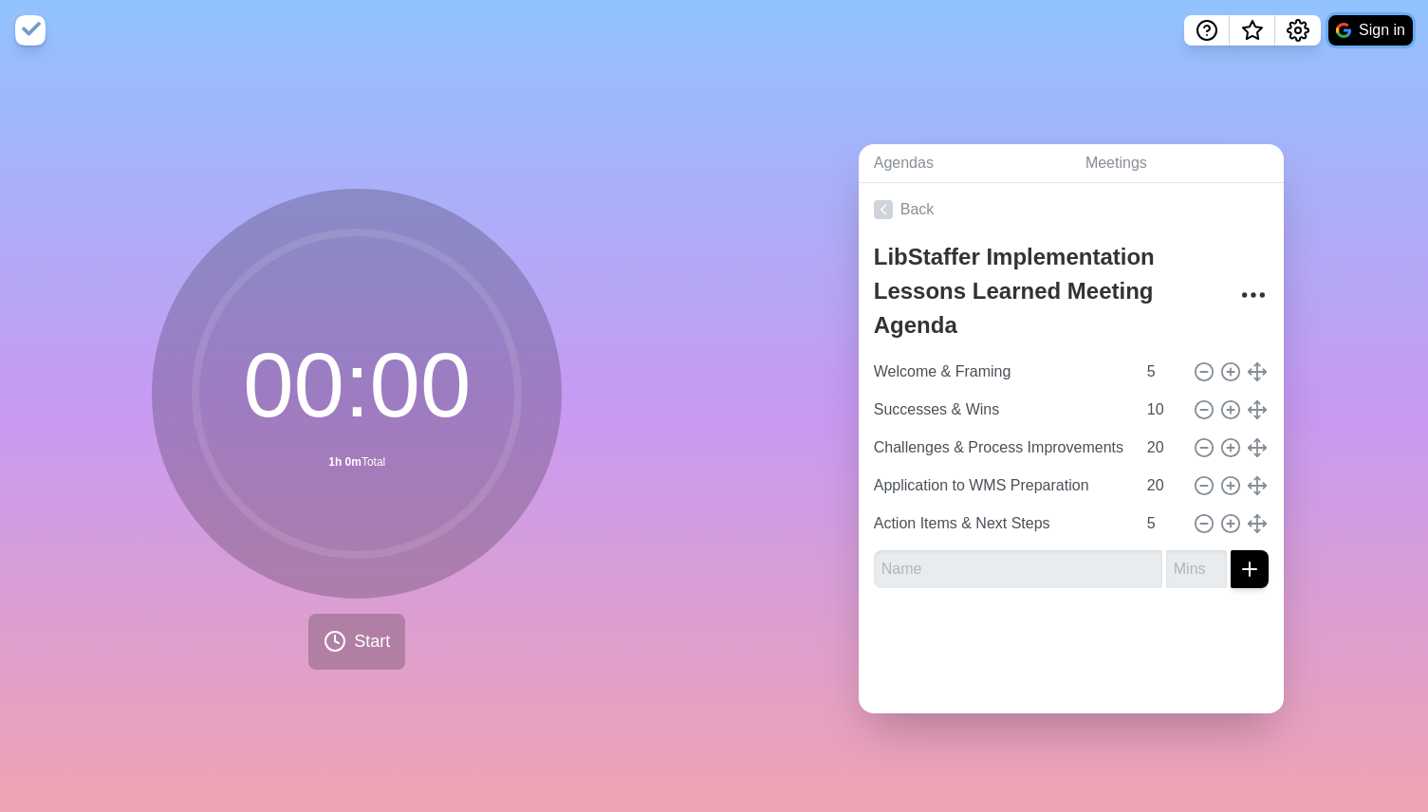
click at [1361, 31] on button "Sign in" at bounding box center [1371, 30] width 84 height 30
drag, startPoint x: 925, startPoint y: 170, endPoint x: 942, endPoint y: 170, distance: 17.1
click at [925, 170] on link "Agendas" at bounding box center [965, 163] width 212 height 39
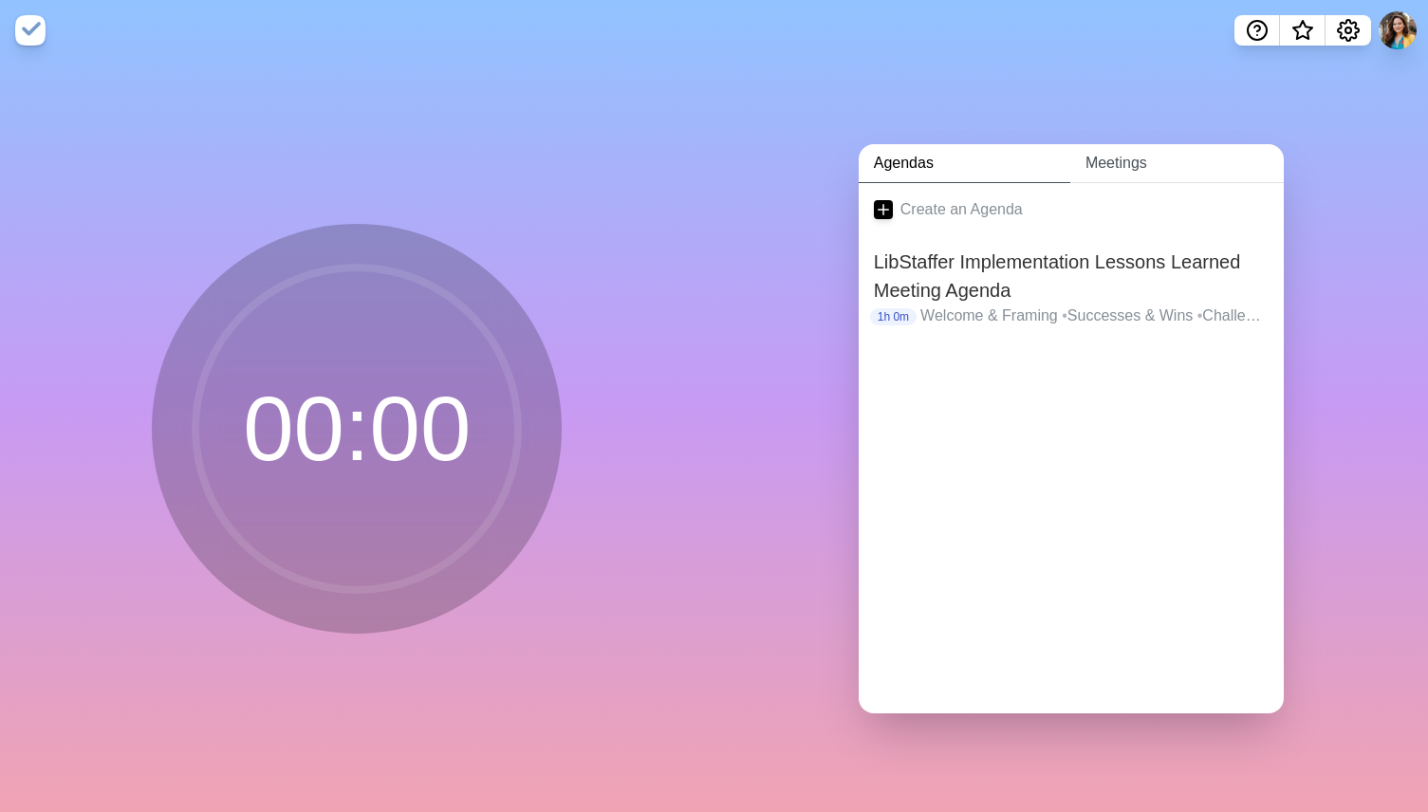
click at [1143, 169] on link "Meetings" at bounding box center [1178, 163] width 214 height 39
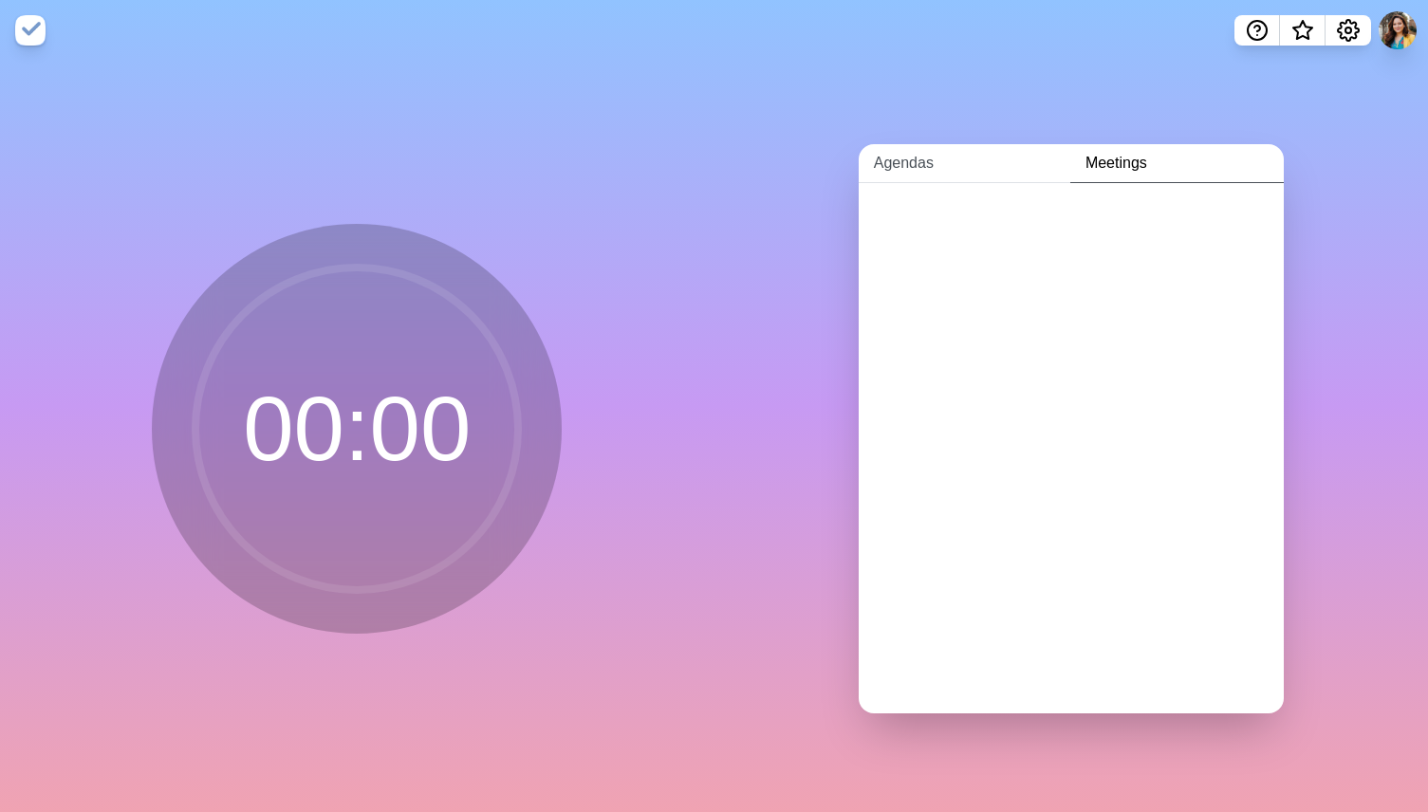
click at [907, 164] on link "Agendas" at bounding box center [965, 163] width 212 height 39
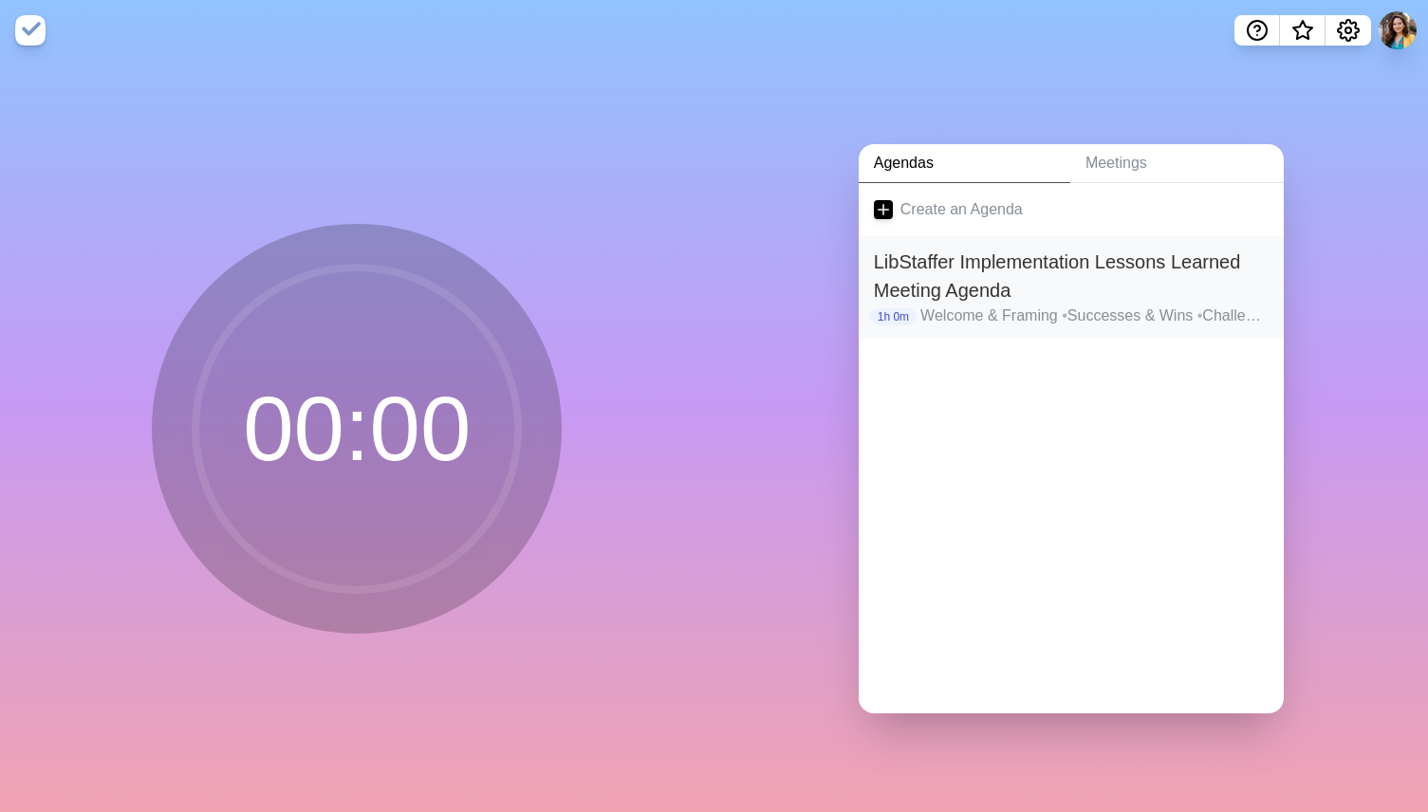
click at [946, 291] on h2 "LibStaffer Implementation Lessons Learned Meeting Agenda" at bounding box center [1071, 276] width 395 height 57
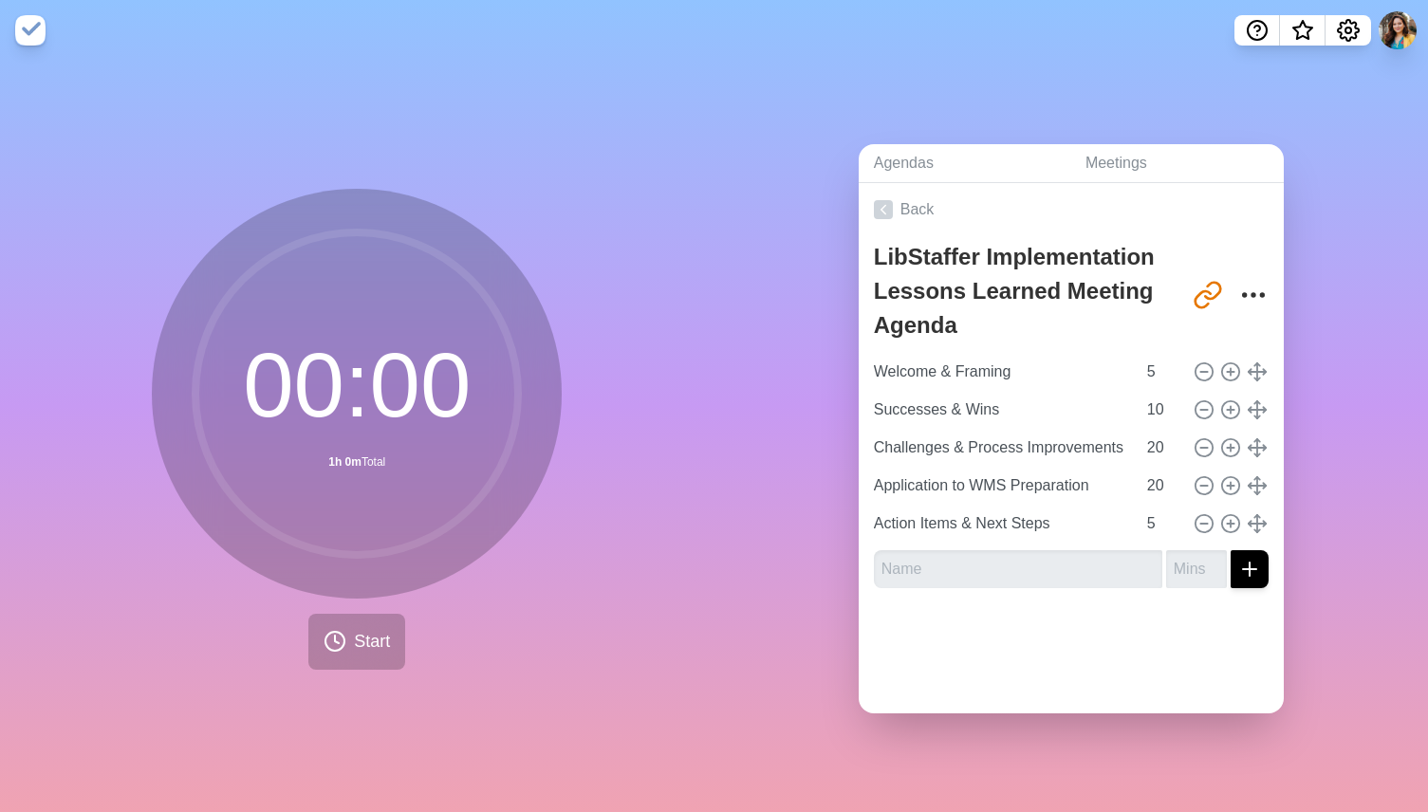
click at [744, 434] on div "Agendas Meetings Back LibStaffer Implementation Lessons Learned Meeting Agenda …" at bounding box center [1072, 437] width 715 height 752
click at [705, 581] on div "00 : 00 1h 0m Total Start" at bounding box center [357, 437] width 715 height 752
click at [30, 32] on img at bounding box center [30, 30] width 30 height 30
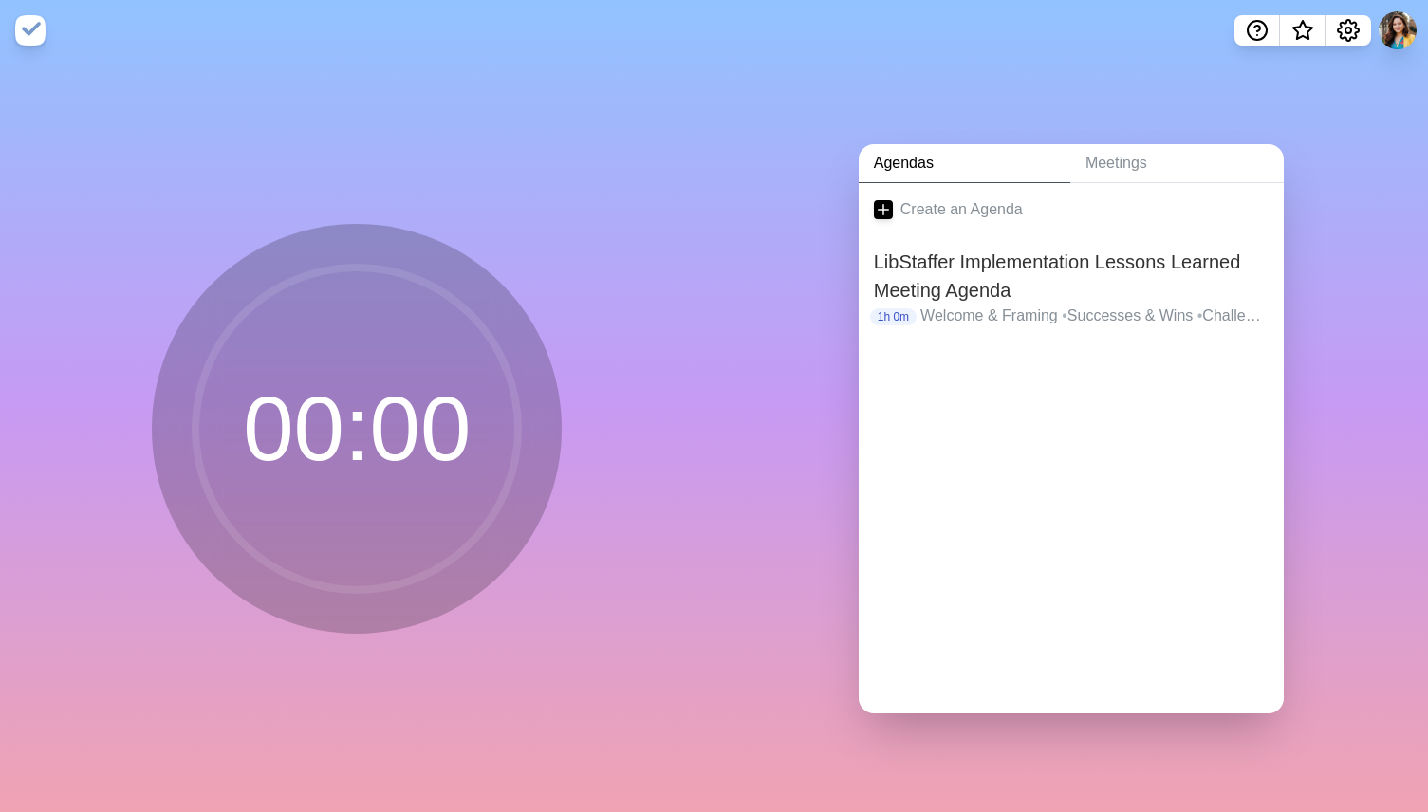
click at [30, 32] on img at bounding box center [30, 30] width 30 height 30
click at [1007, 280] on h2 "LibStaffer Implementation Lessons Learned Meeting Agenda" at bounding box center [1071, 276] width 395 height 57
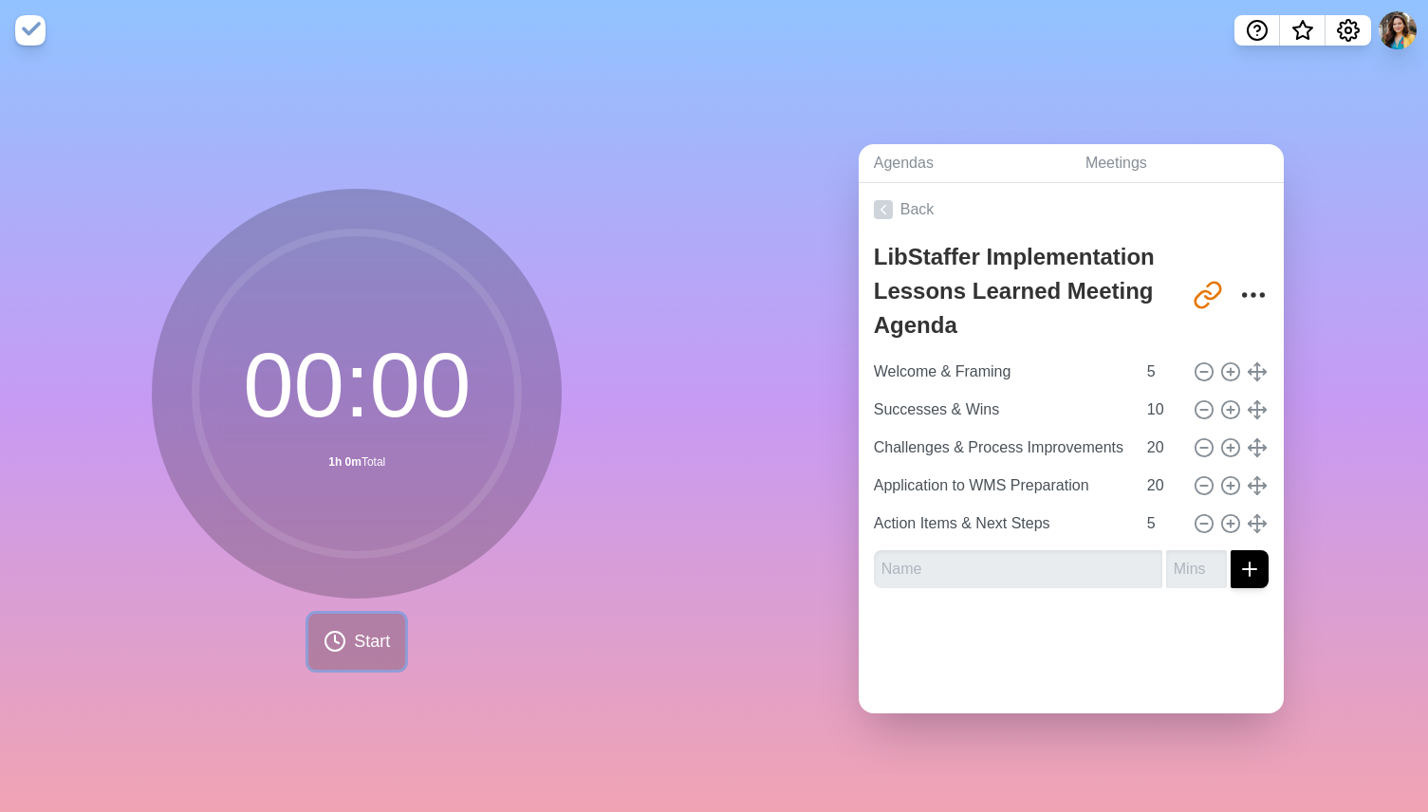
click at [383, 639] on span "Start" at bounding box center [372, 642] width 36 height 26
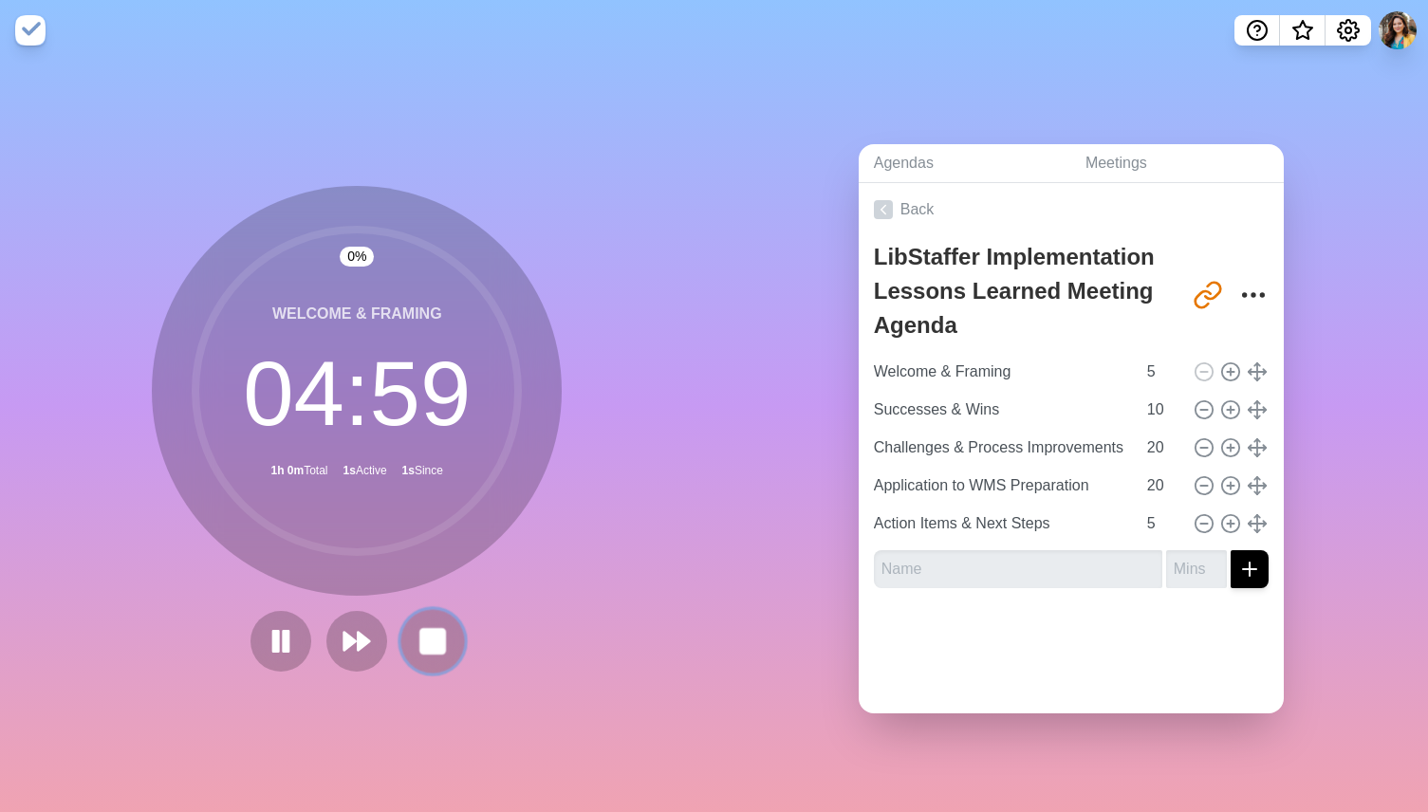
click at [453, 637] on button at bounding box center [433, 641] width 64 height 64
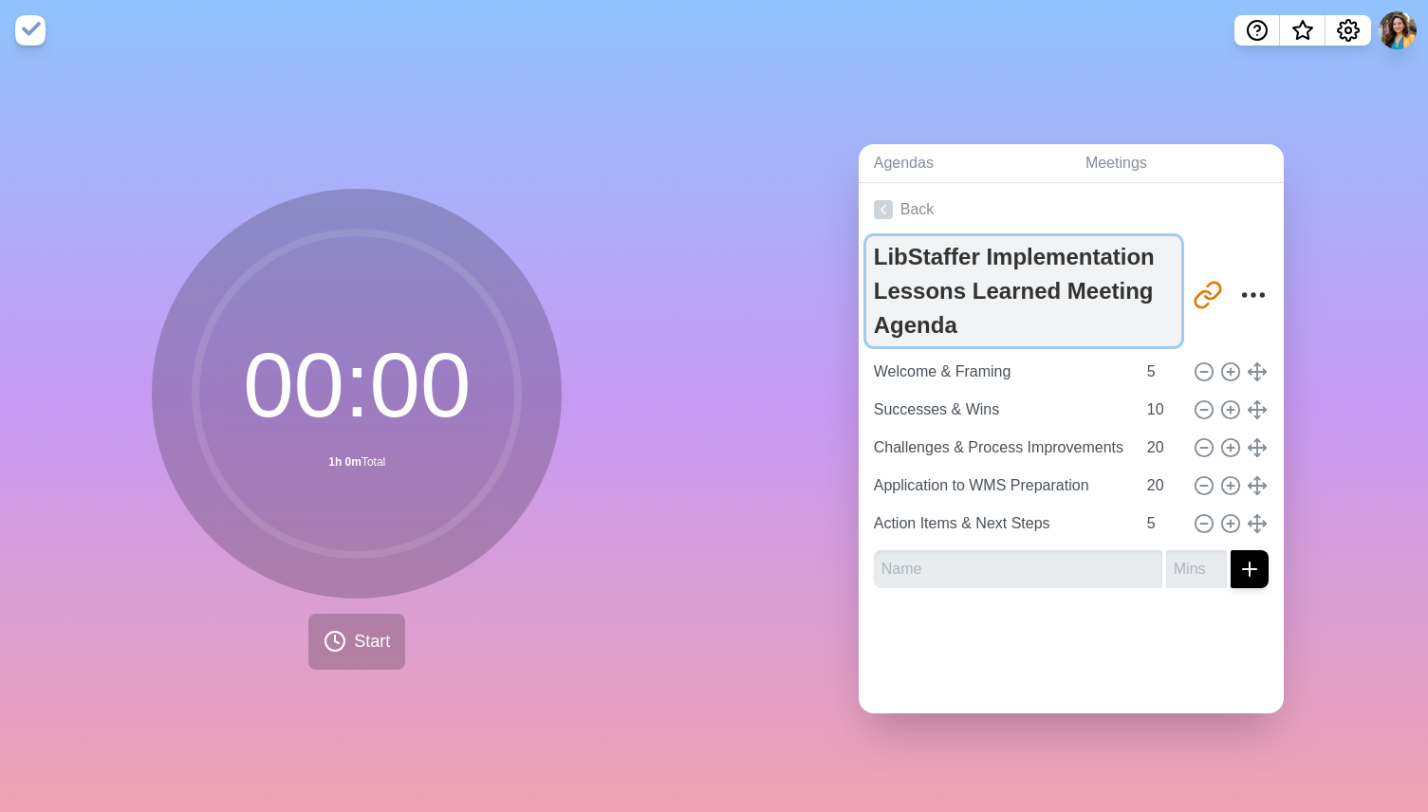
click at [930, 273] on textarea "LibStaffer Implementation Lessons Learned Meeting Agenda" at bounding box center [1024, 291] width 315 height 110
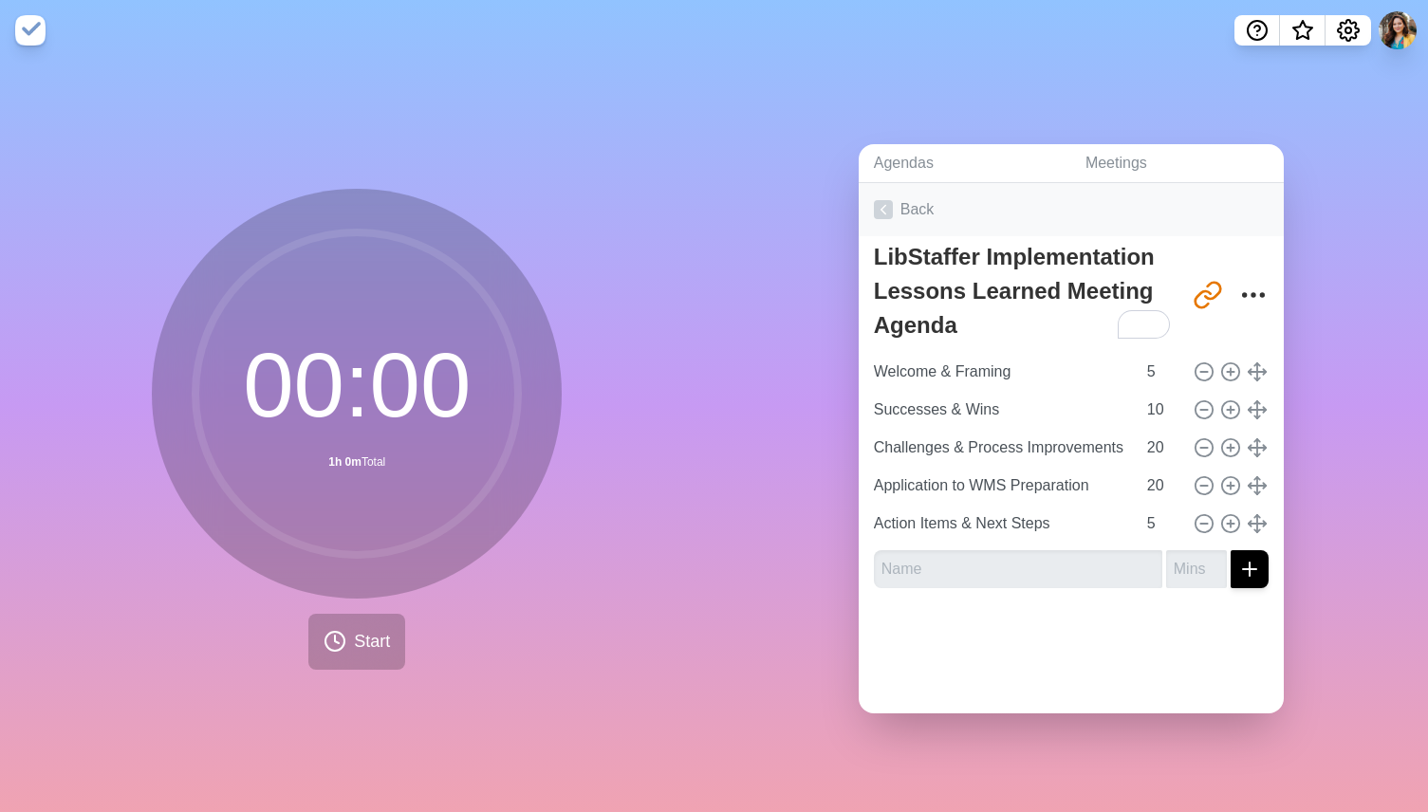
click at [891, 206] on icon at bounding box center [883, 209] width 19 height 19
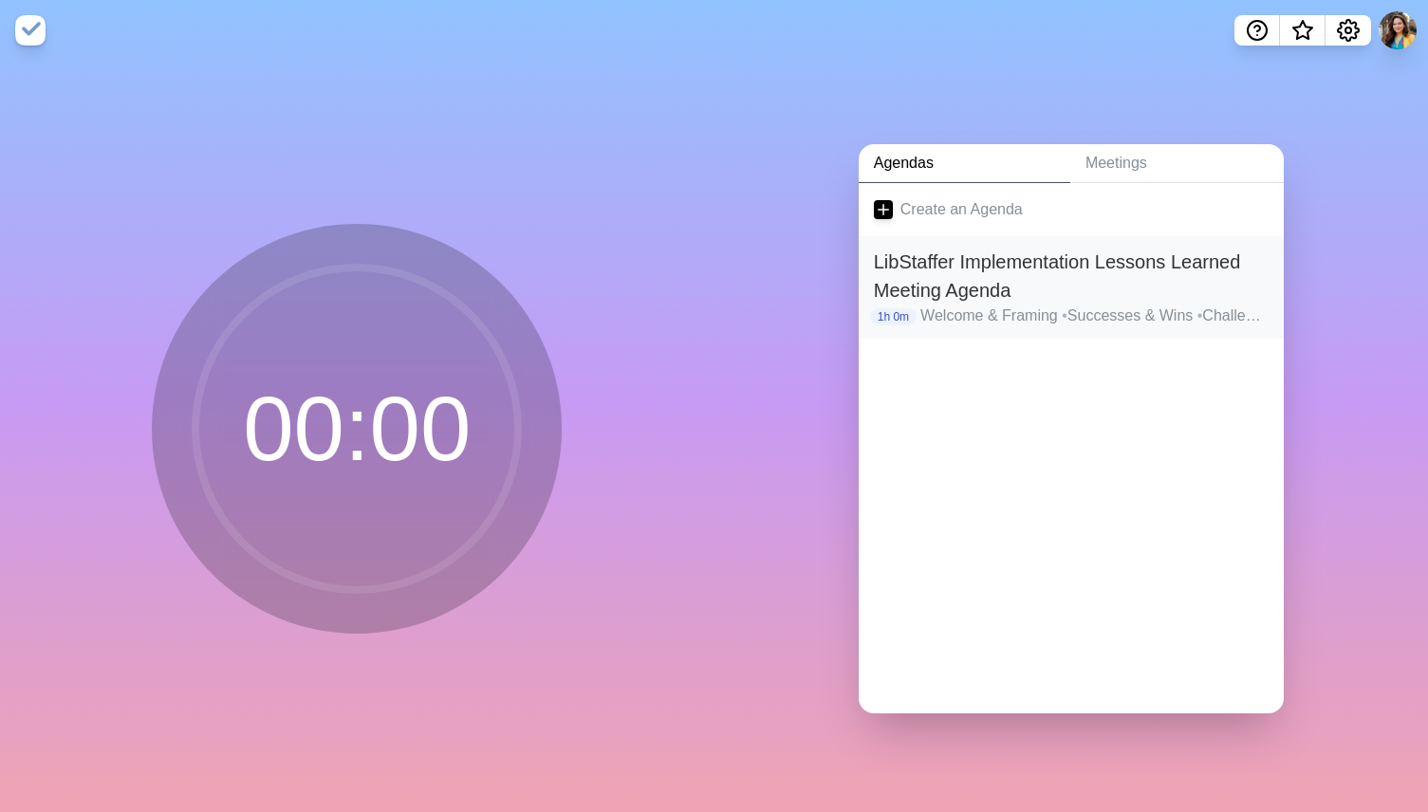
click at [911, 250] on h2 "LibStaffer Implementation Lessons Learned Meeting Agenda" at bounding box center [1071, 276] width 395 height 57
